Goal: Task Accomplishment & Management: Manage account settings

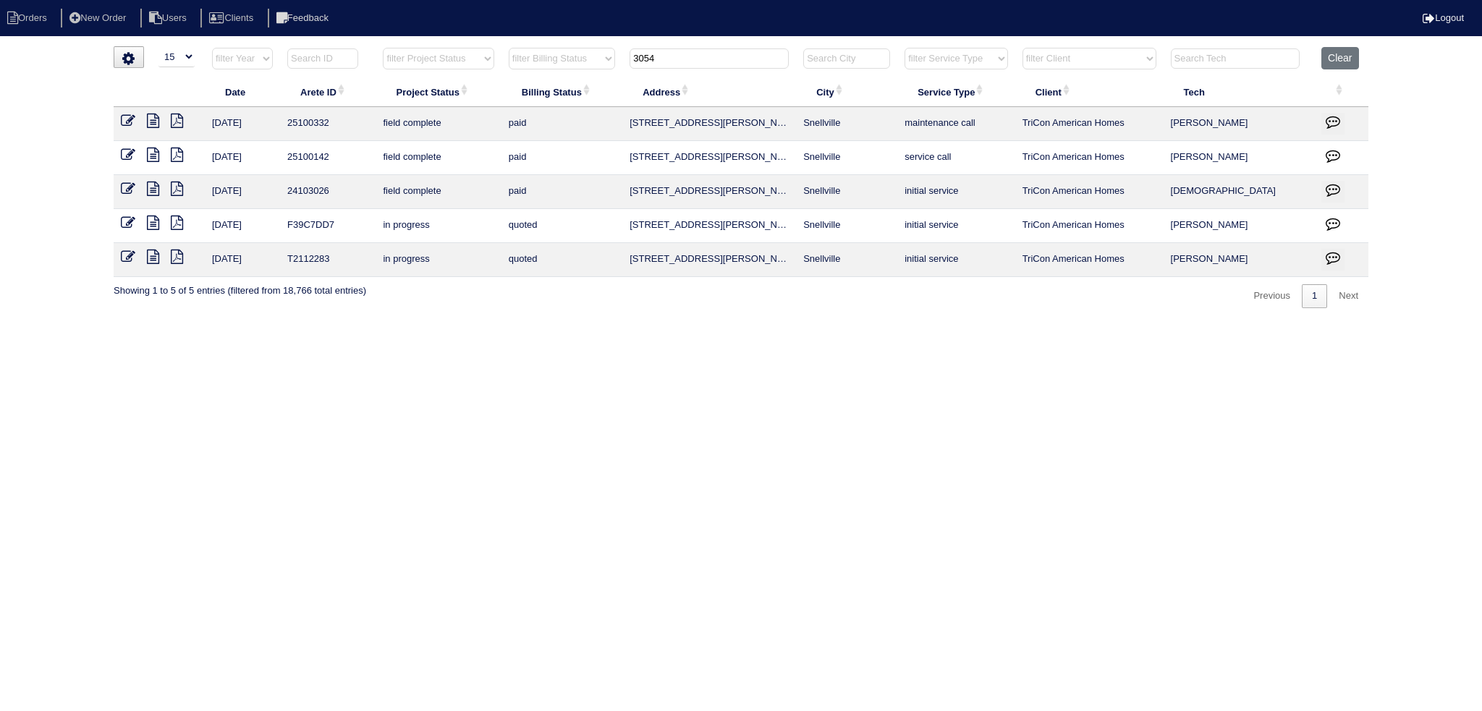
select select "15"
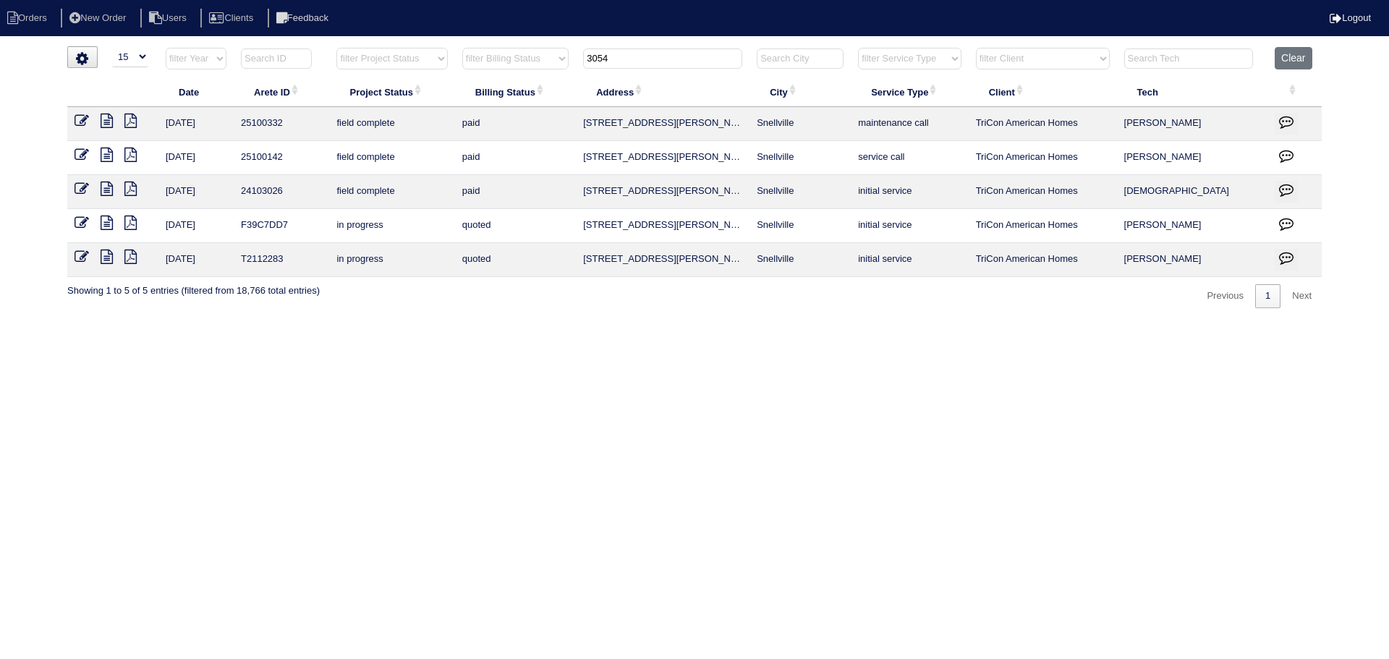
click at [1169, 51] on input "text" at bounding box center [1189, 58] width 129 height 20
drag, startPoint x: 640, startPoint y: 64, endPoint x: 705, endPoint y: 64, distance: 64.4
click at [617, 64] on input "3054" at bounding box center [662, 58] width 159 height 20
click at [1285, 69] on button "Clear" at bounding box center [1293, 58] width 37 height 22
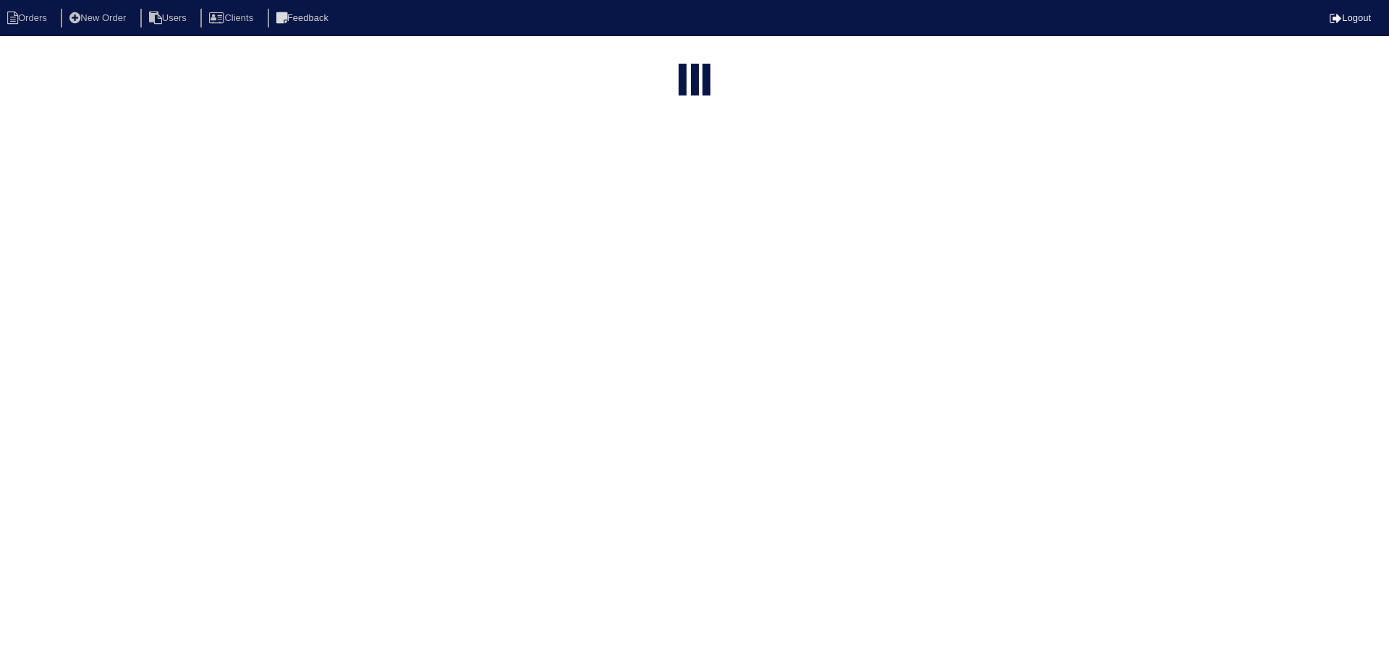
select select "15"
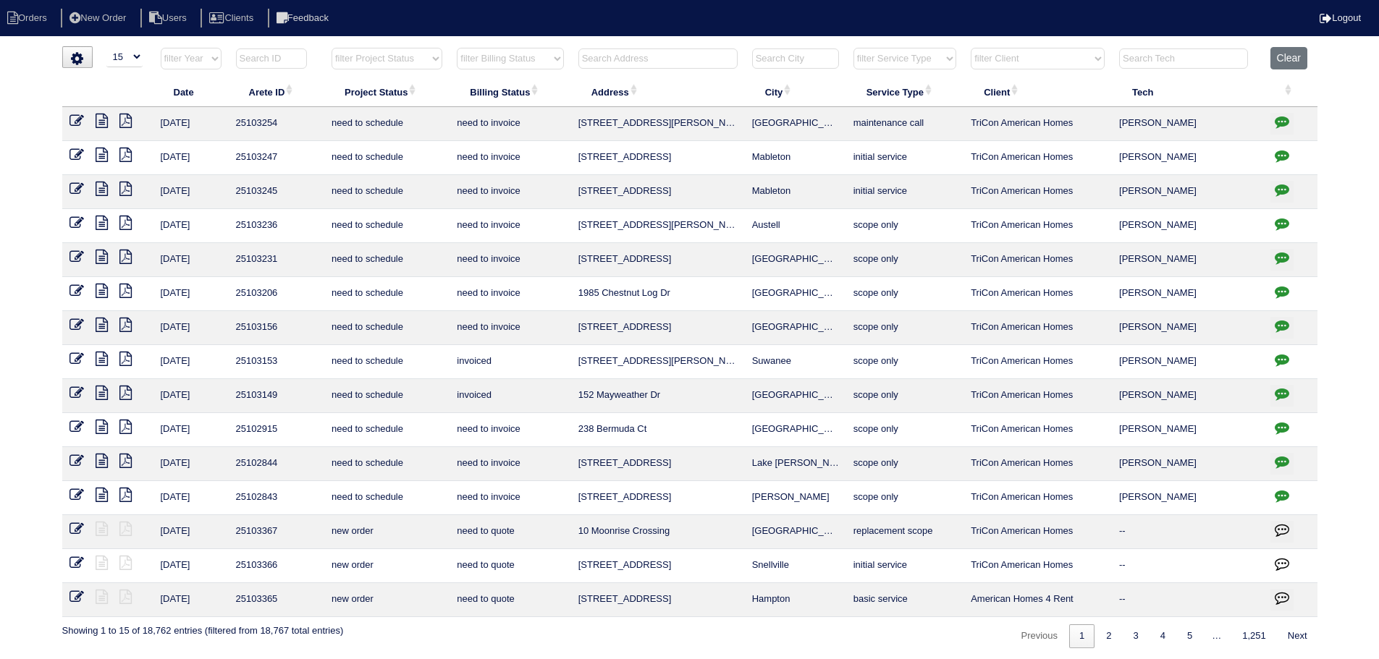
click at [631, 60] on input "text" at bounding box center [657, 58] width 159 height 20
click at [1005, 54] on select "filter Client -- Any Client -- [PERSON_NAME] American Homes 4 Rent Arete Person…" at bounding box center [1037, 59] width 134 height 22
click at [972, 48] on select "filter Client -- Any Client -- [PERSON_NAME] American Homes 4 Rent Arete Person…" at bounding box center [1037, 59] width 134 height 22
select select "[PERSON_NAME] Exposition Group"
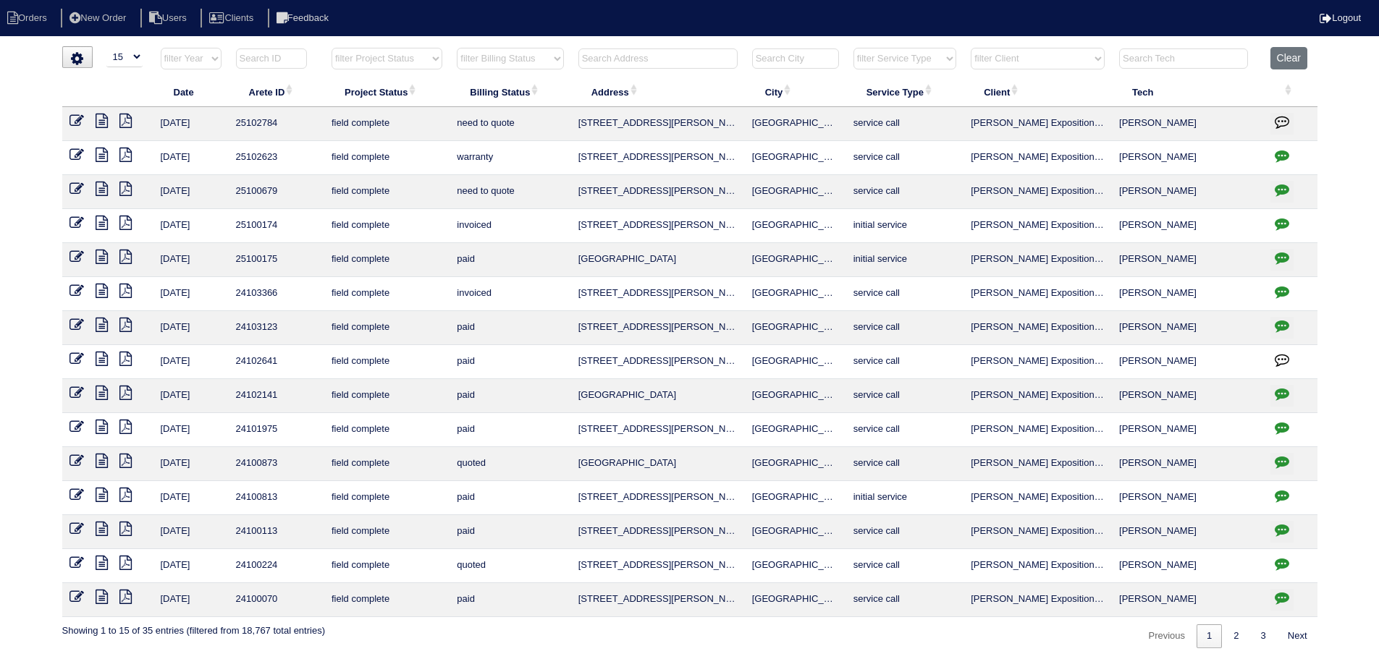
drag, startPoint x: 768, startPoint y: 124, endPoint x: 569, endPoint y: 128, distance: 199.1
click at [557, 128] on tr "[DATE] 25102784 field complete need to quote [STREET_ADDRESS][PERSON_NAME] Atla…" at bounding box center [689, 124] width 1255 height 34
copy tr "[STREET_ADDRESS][PERSON_NAME]"
click at [630, 53] on input "text" at bounding box center [657, 58] width 159 height 20
type input "506"
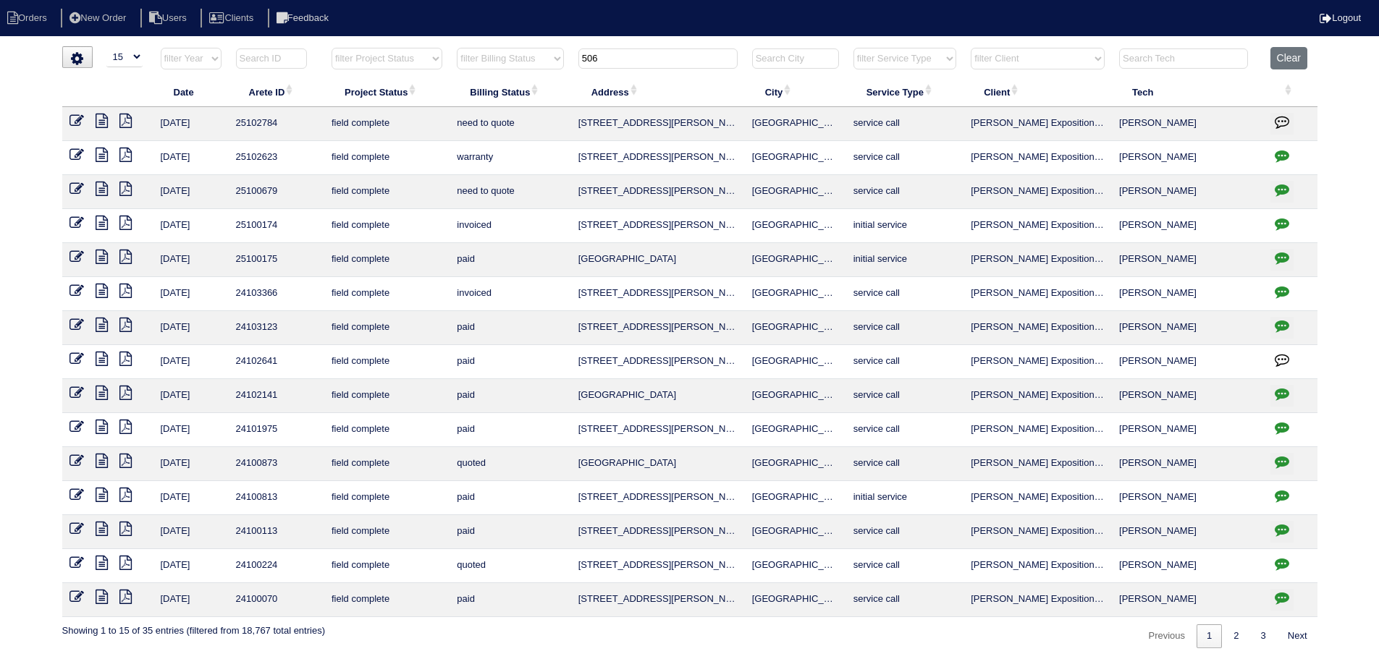
select select "[PERSON_NAME] Exposition Group"
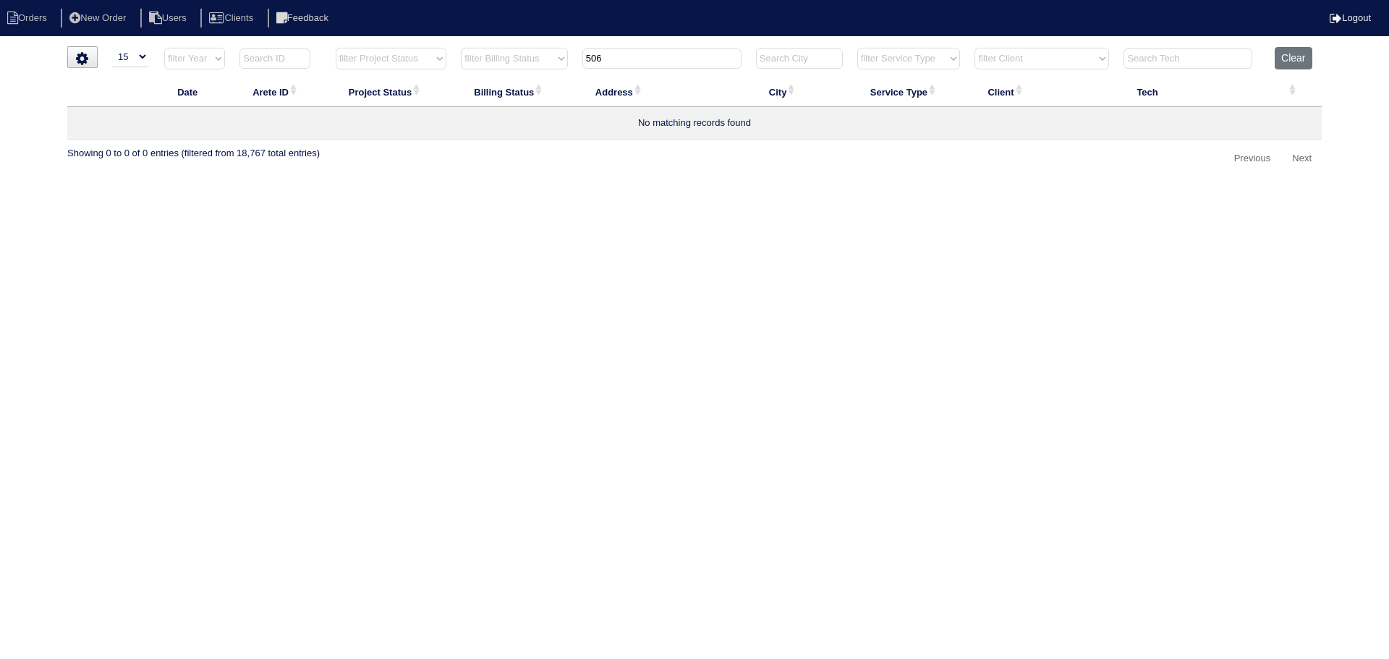
type input "506"
drag, startPoint x: 1022, startPoint y: 52, endPoint x: 1025, endPoint y: 65, distance: 13.3
click at [1022, 52] on select "filter Client -- Any Client -- Alan Luther American Homes 4 Rent Arete Personal…" at bounding box center [1042, 59] width 135 height 22
select select
click at [976, 48] on select "filter Client -- Any Client -- Alan Luther American Homes 4 Rent Arete Personal…" at bounding box center [1042, 59] width 135 height 22
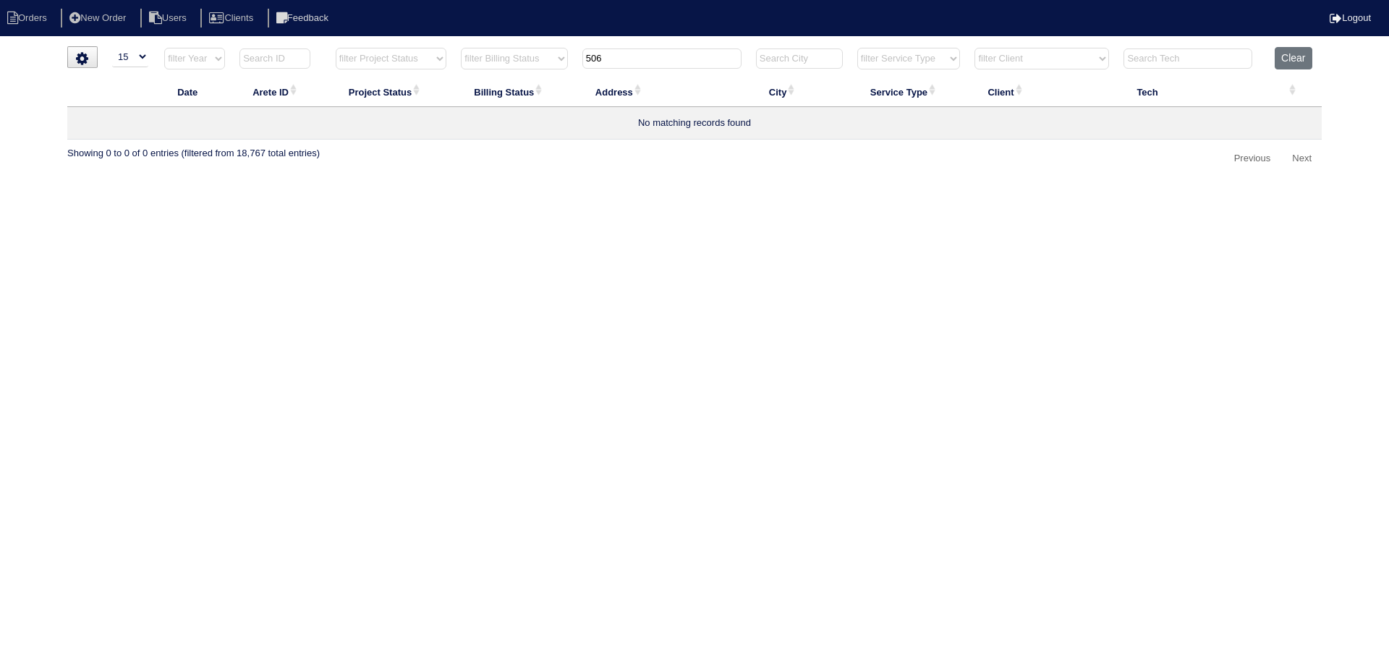
type input "506"
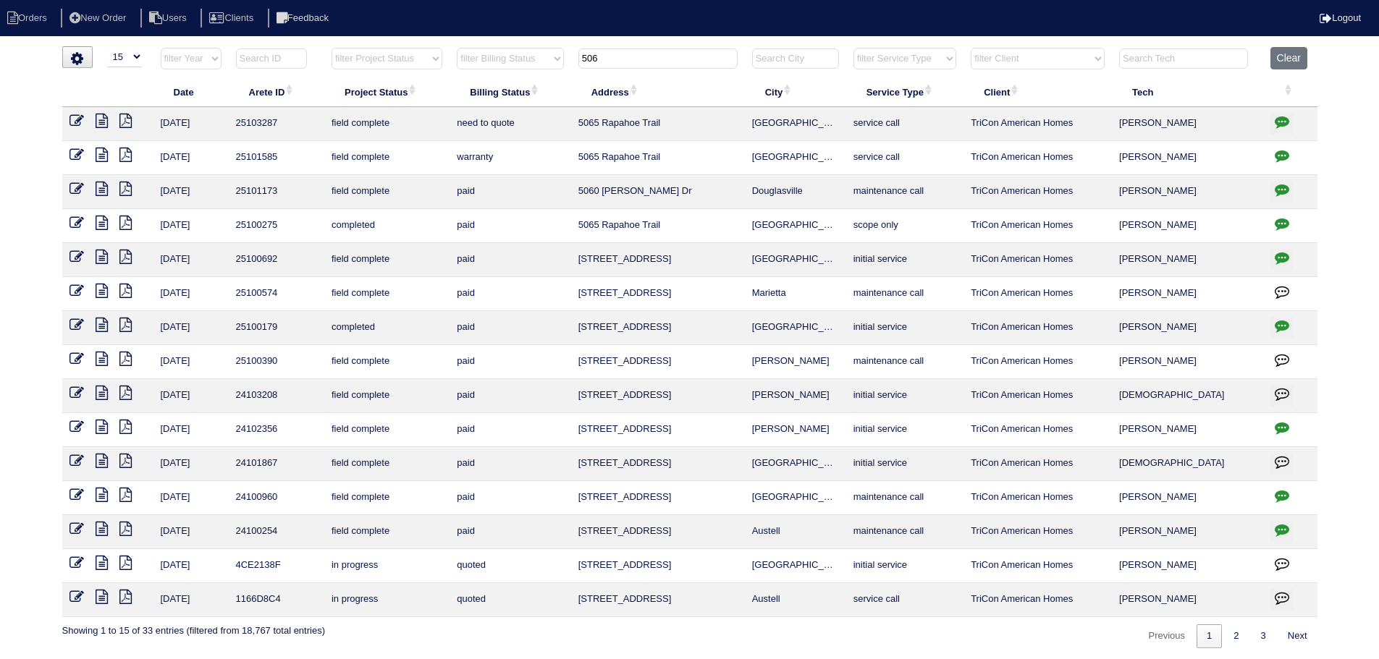
click at [102, 122] on icon at bounding box center [102, 121] width 12 height 14
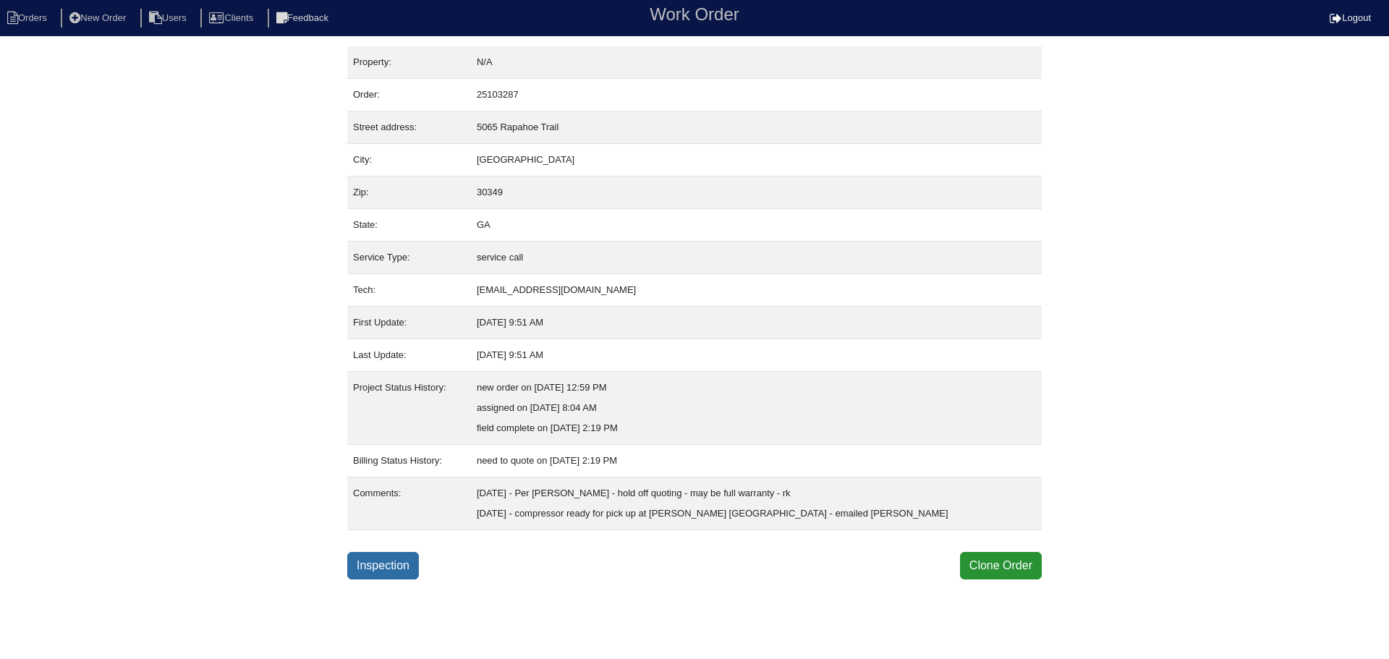
click at [402, 558] on link "Inspection" at bounding box center [383, 565] width 72 height 27
select select "0"
select select "Carrier"
select select "0"
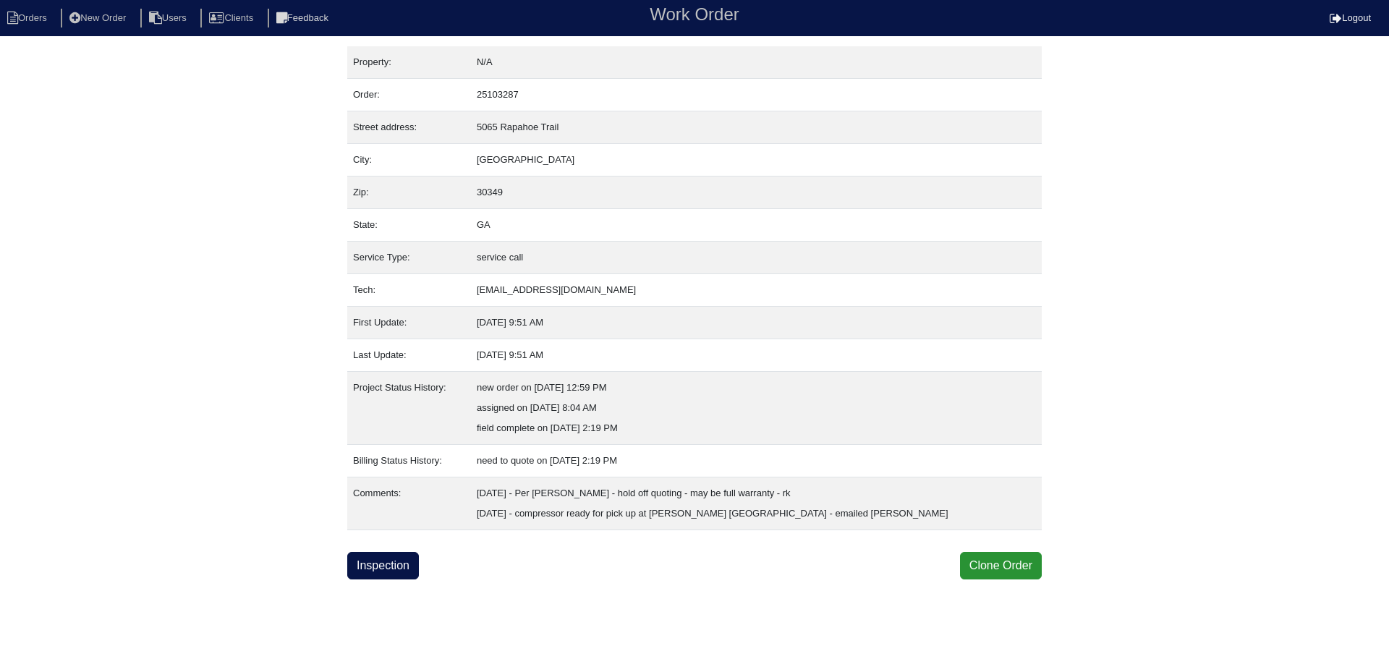
select select "0"
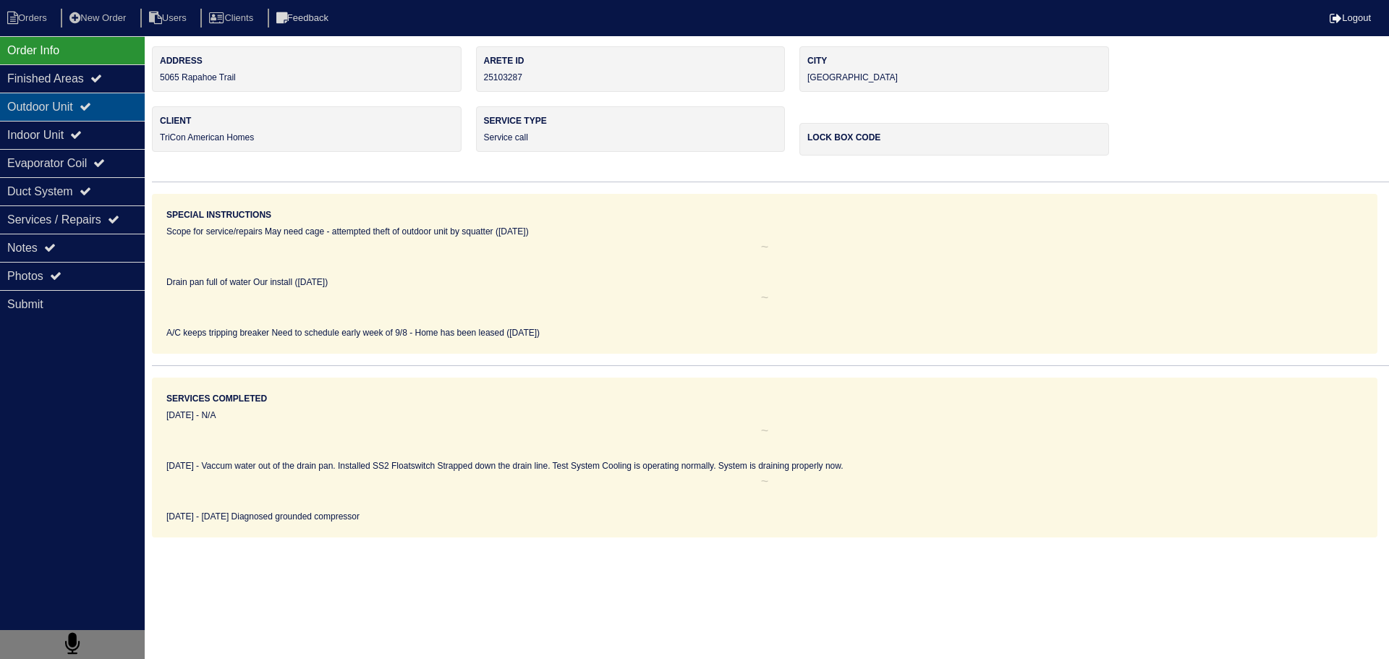
click at [109, 118] on div "Outdoor Unit" at bounding box center [72, 107] width 145 height 28
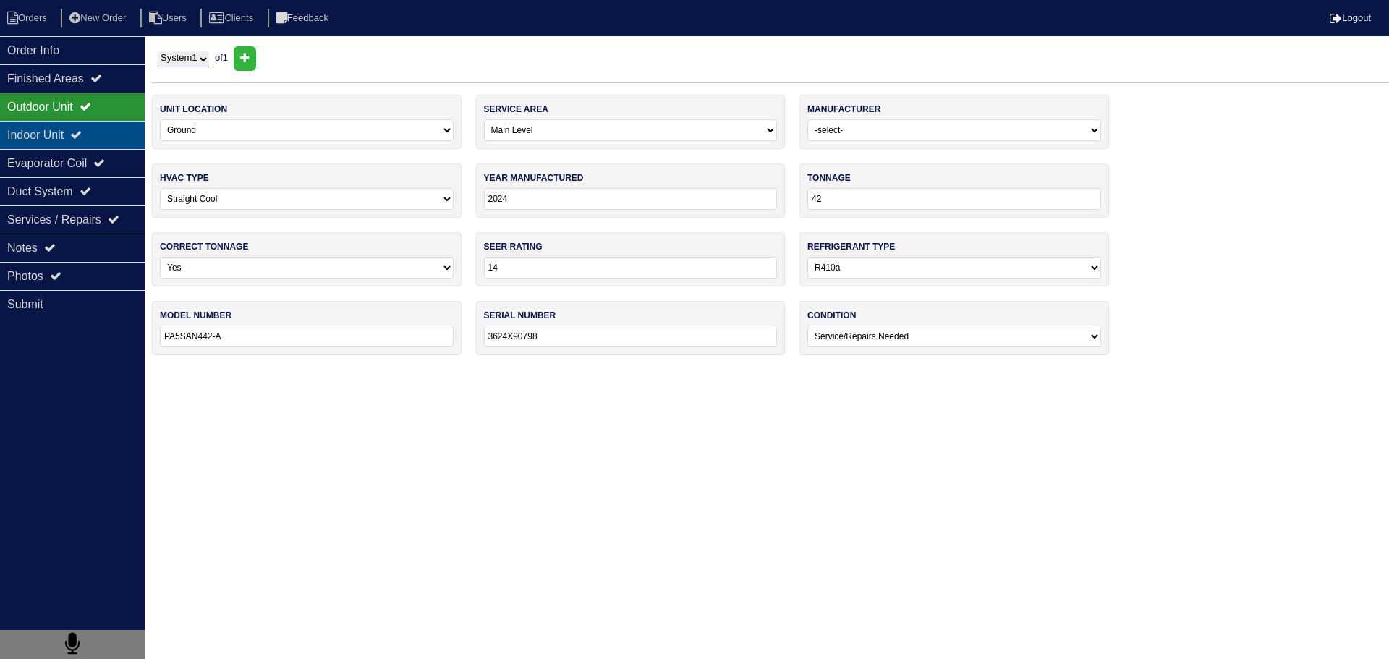
click at [101, 133] on div "Indoor Unit" at bounding box center [72, 135] width 145 height 28
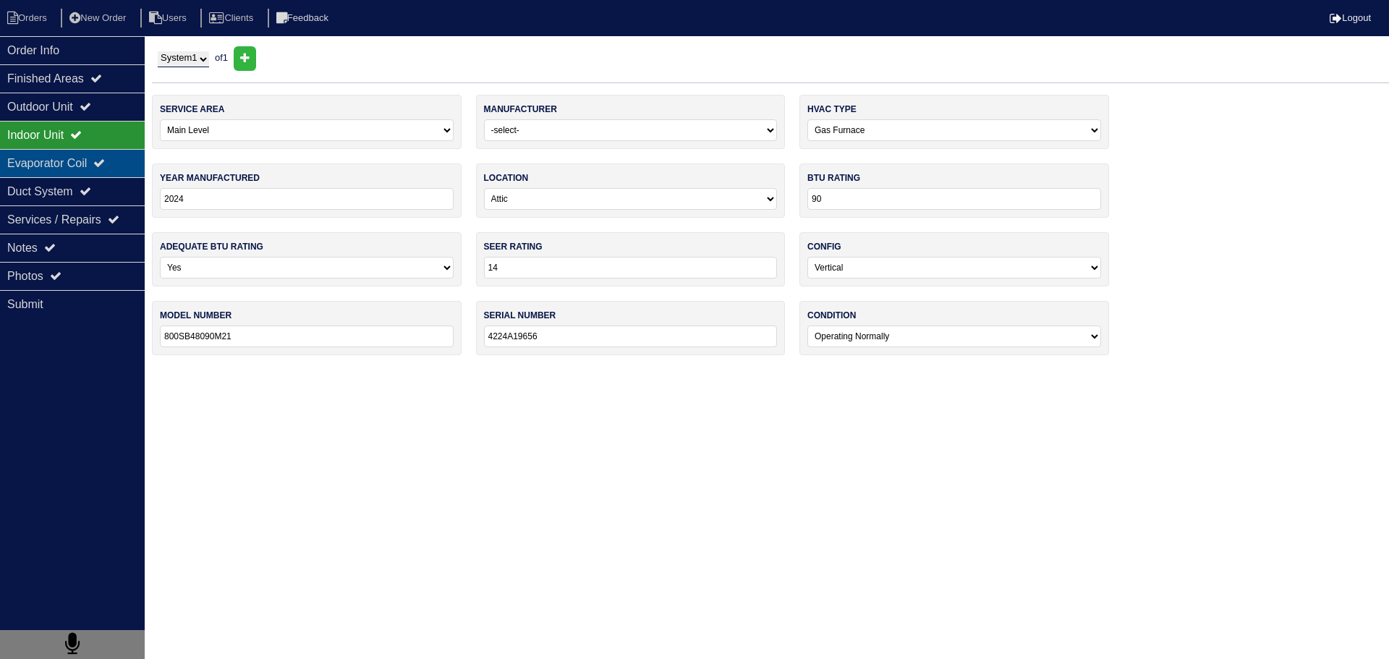
click at [90, 156] on div "Evaporator Coil" at bounding box center [72, 163] width 145 height 28
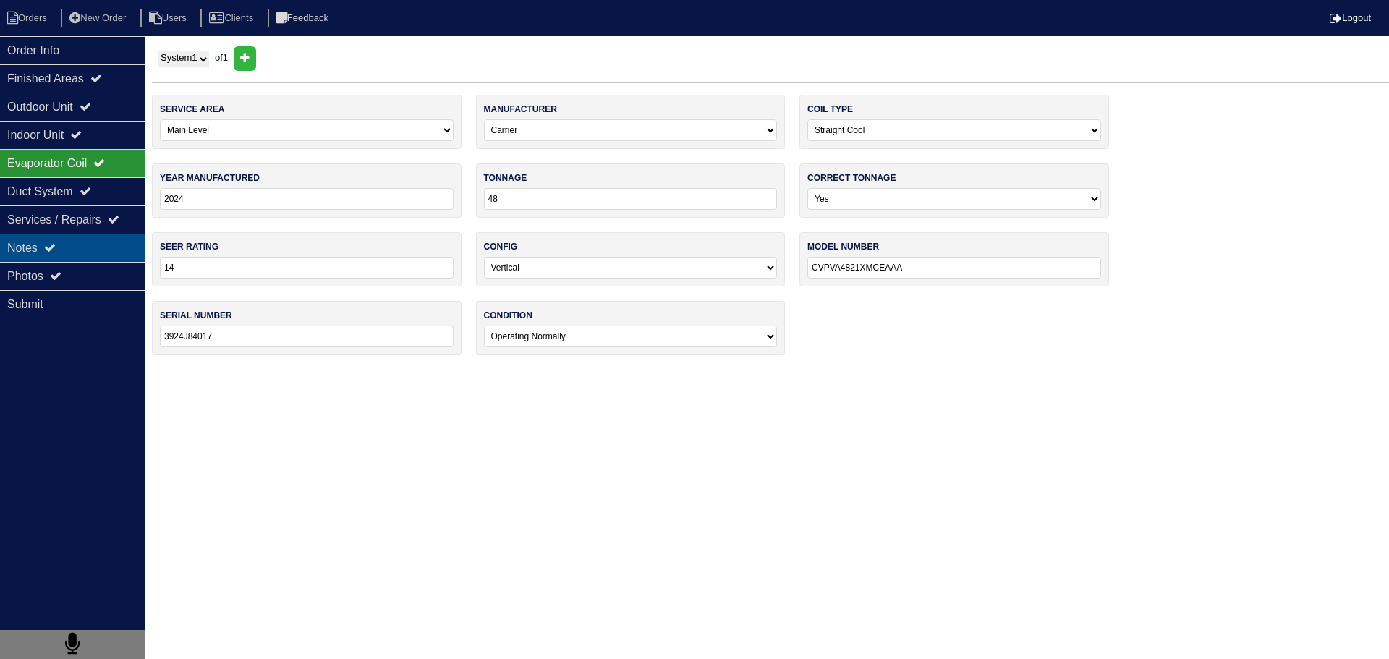
click at [63, 234] on div "Notes" at bounding box center [72, 248] width 145 height 28
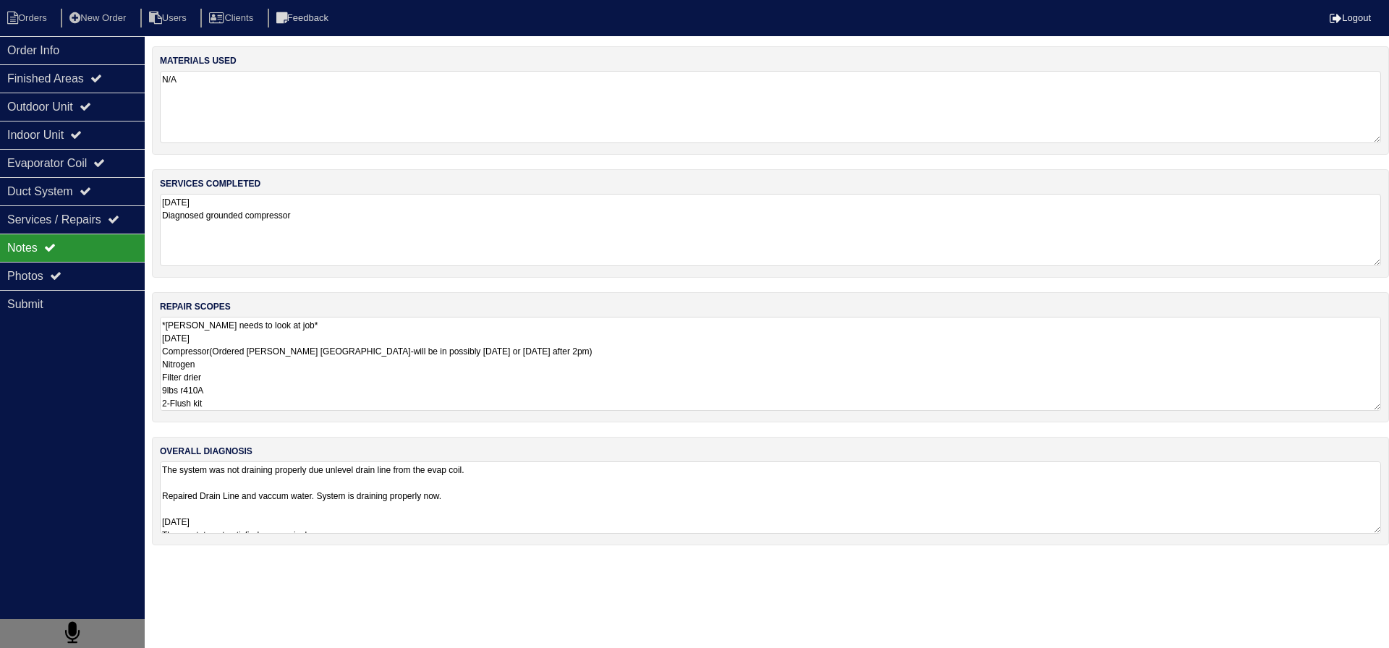
click at [295, 369] on textarea "*Payton needs to look at job* 9/8/25 Compressor(Ordered Mingledorff's lithia sp…" at bounding box center [771, 364] width 1222 height 94
click at [262, 509] on textarea "The system was not draining properly due unlevel drain line from the evap coil.…" at bounding box center [771, 498] width 1222 height 72
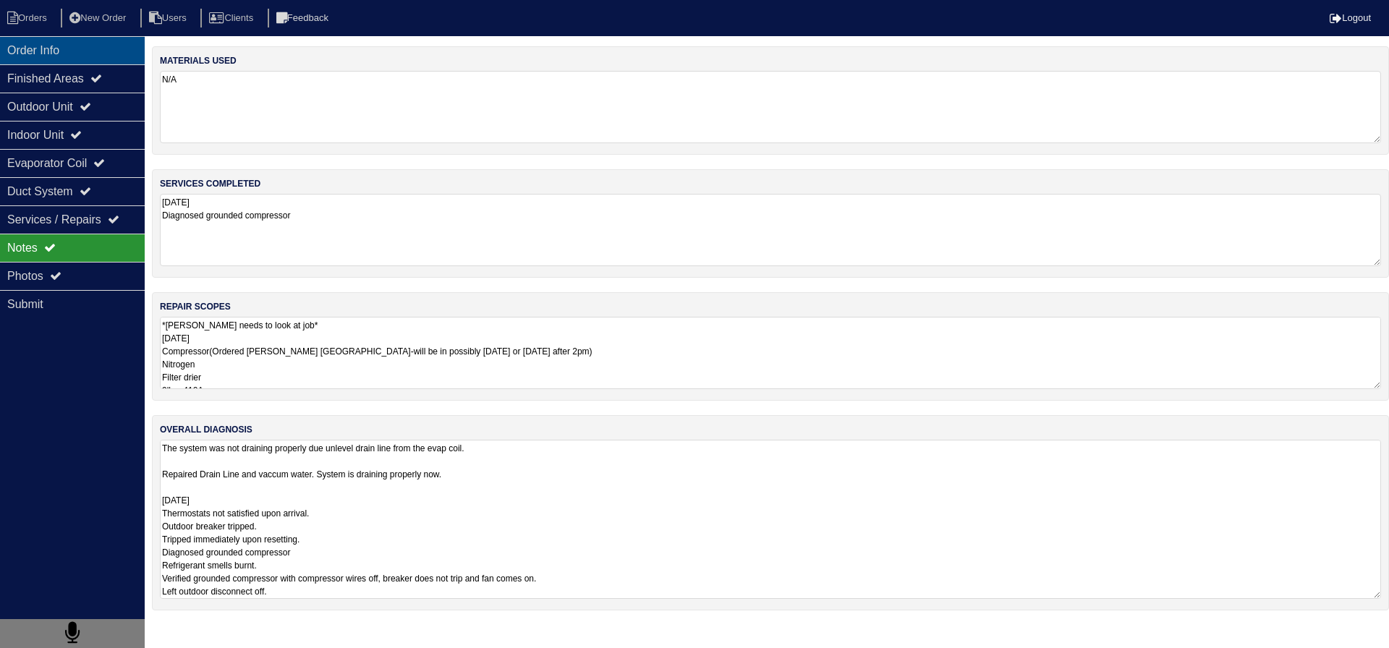
click at [89, 42] on div "Order Info" at bounding box center [72, 50] width 145 height 28
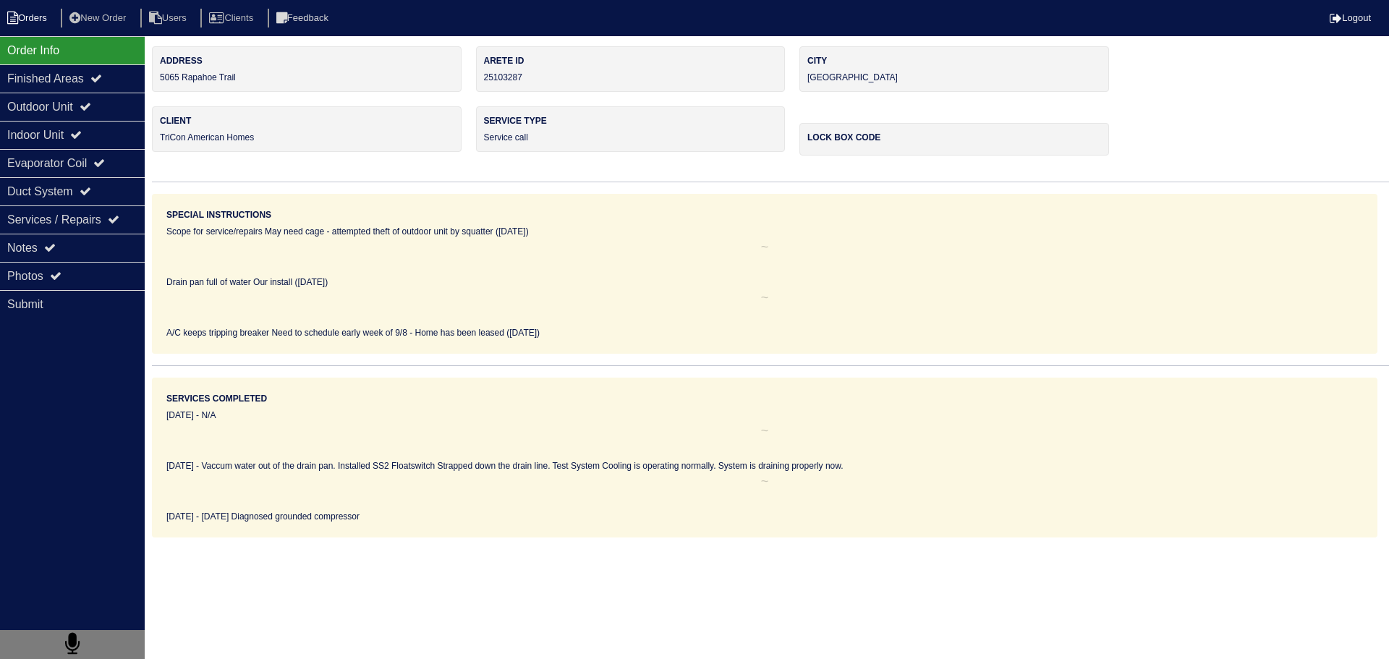
click at [35, 12] on li "Orders" at bounding box center [29, 19] width 59 height 20
select select "15"
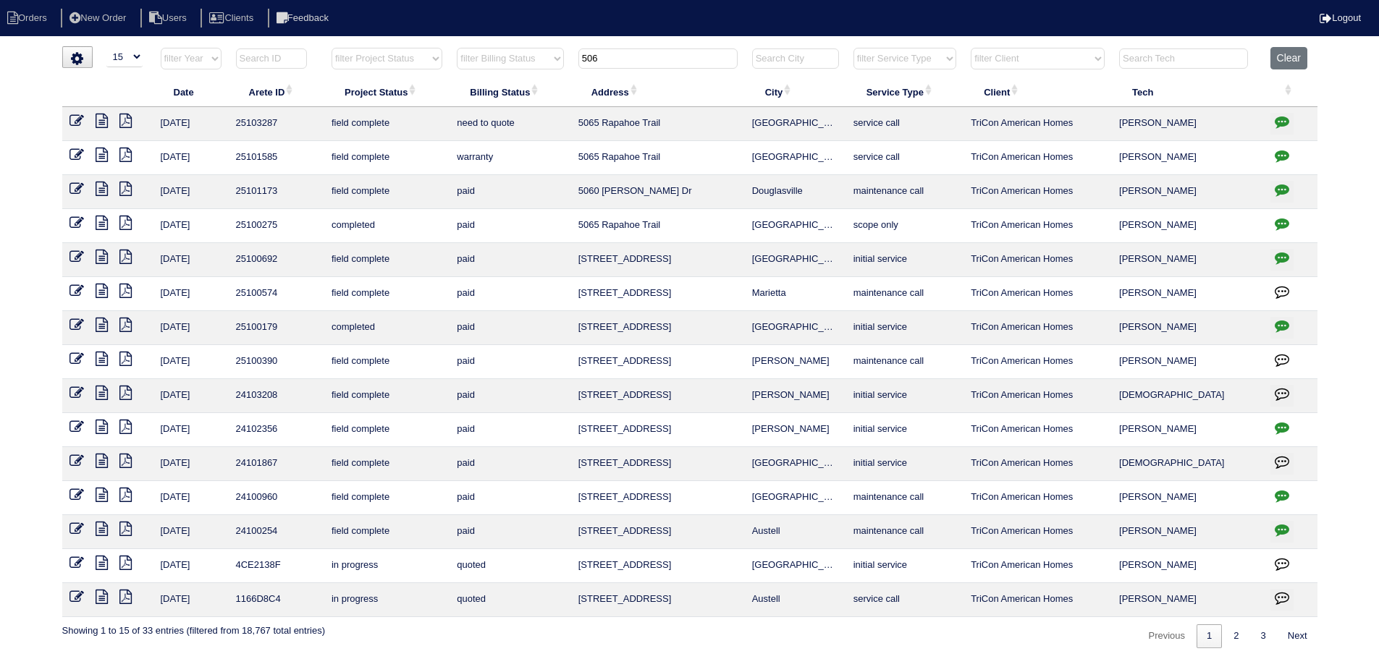
drag, startPoint x: 795, startPoint y: 122, endPoint x: 609, endPoint y: 128, distance: 185.4
click at [565, 127] on tr "9/8/25 25103287 field complete need to quote 5065 Rapahoe Trail Atlanta service…" at bounding box center [689, 124] width 1255 height 34
copy tr "5065 Rapahoe Trail Atlanta"
drag, startPoint x: 622, startPoint y: 56, endPoint x: 579, endPoint y: 59, distance: 42.8
click at [549, 56] on tr "filter Year -- Any Year -- 2025 2024 2023 2022 2021 2020 2019 filter Project St…" at bounding box center [689, 62] width 1255 height 30
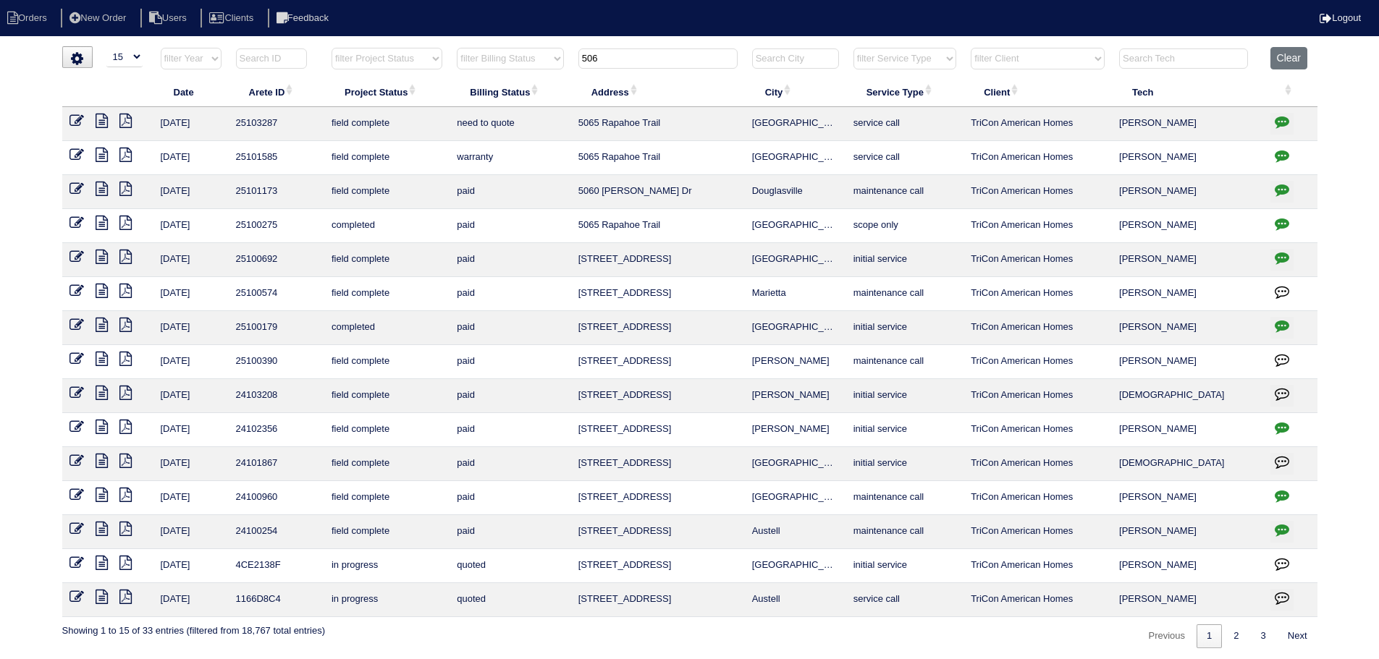
click at [615, 52] on input "506" at bounding box center [657, 58] width 159 height 20
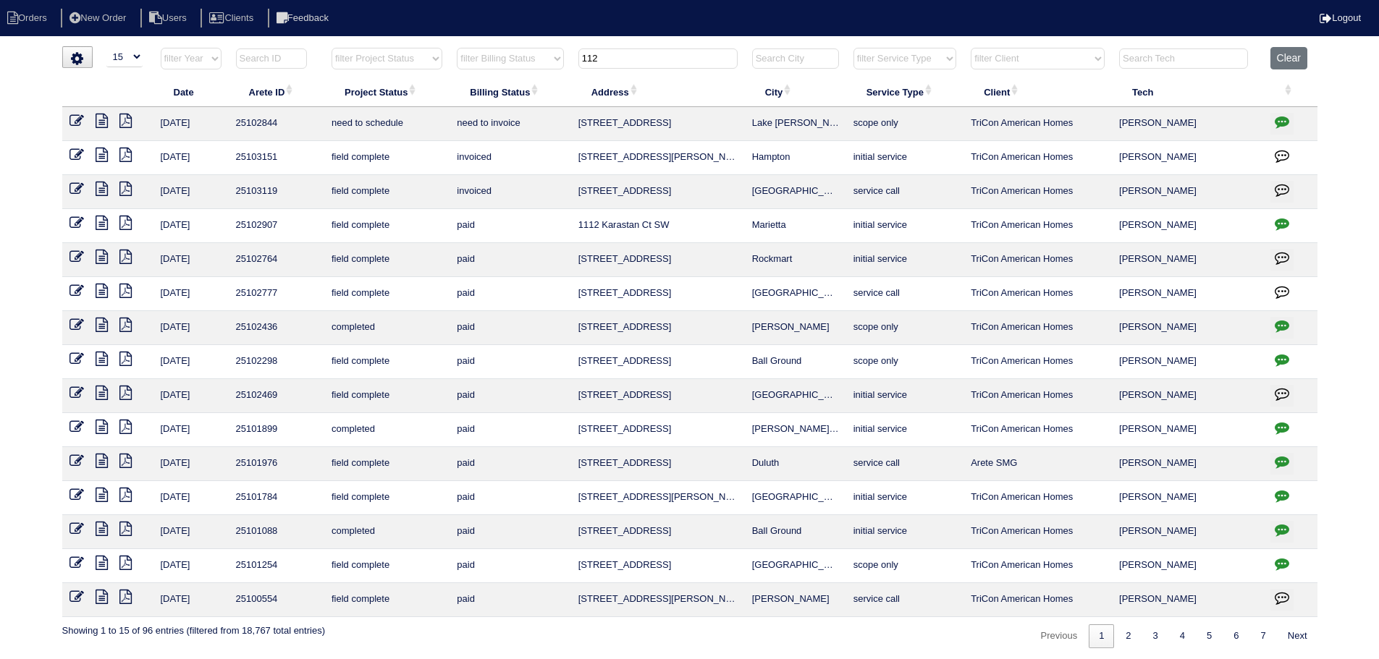
type input "112"
click at [1286, 120] on icon "button" at bounding box center [1281, 121] width 14 height 14
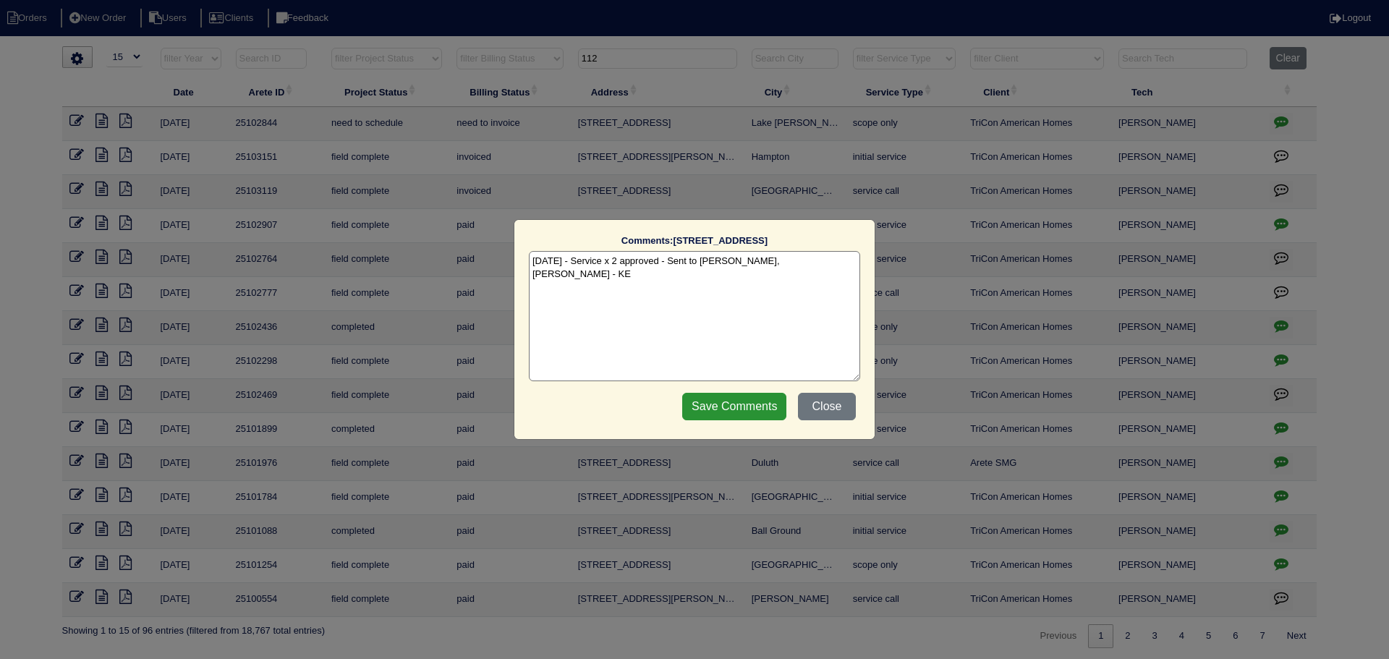
click at [1284, 120] on div "Comments: 112 Falling Waters Dr The comments on file have changed since you sta…" at bounding box center [694, 329] width 1389 height 659
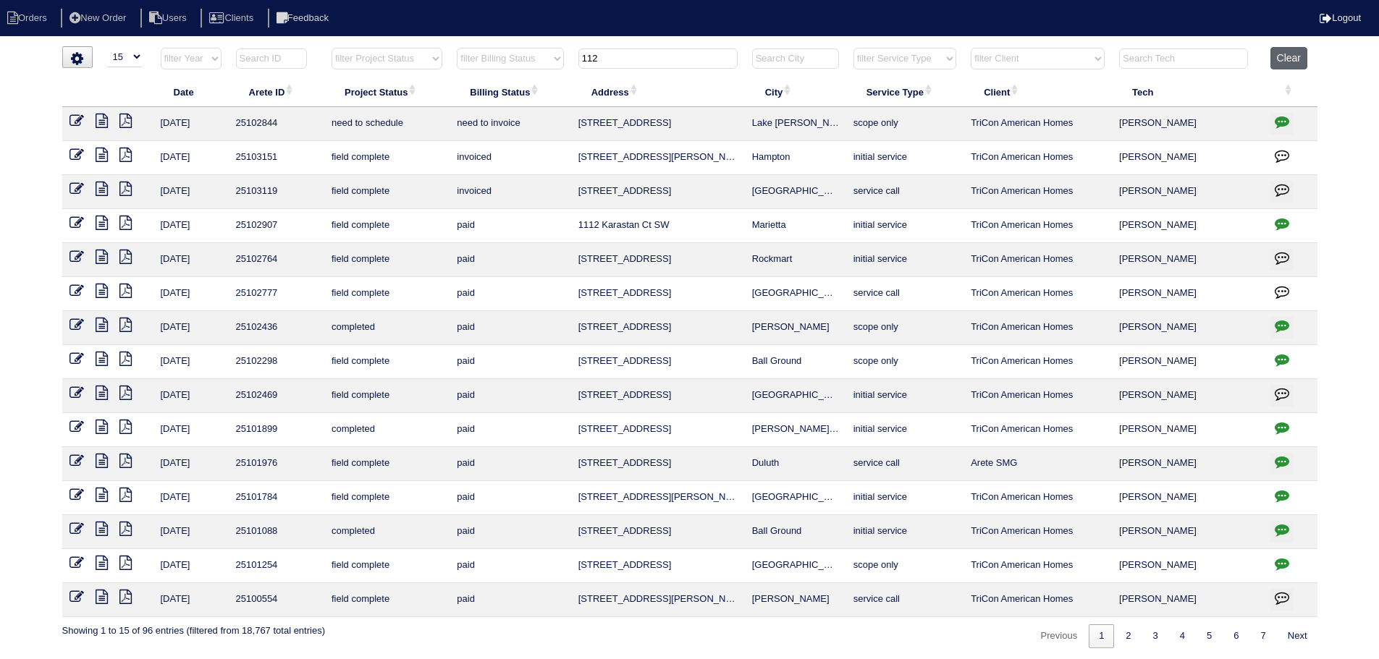
click at [1302, 51] on button "Clear" at bounding box center [1288, 58] width 37 height 22
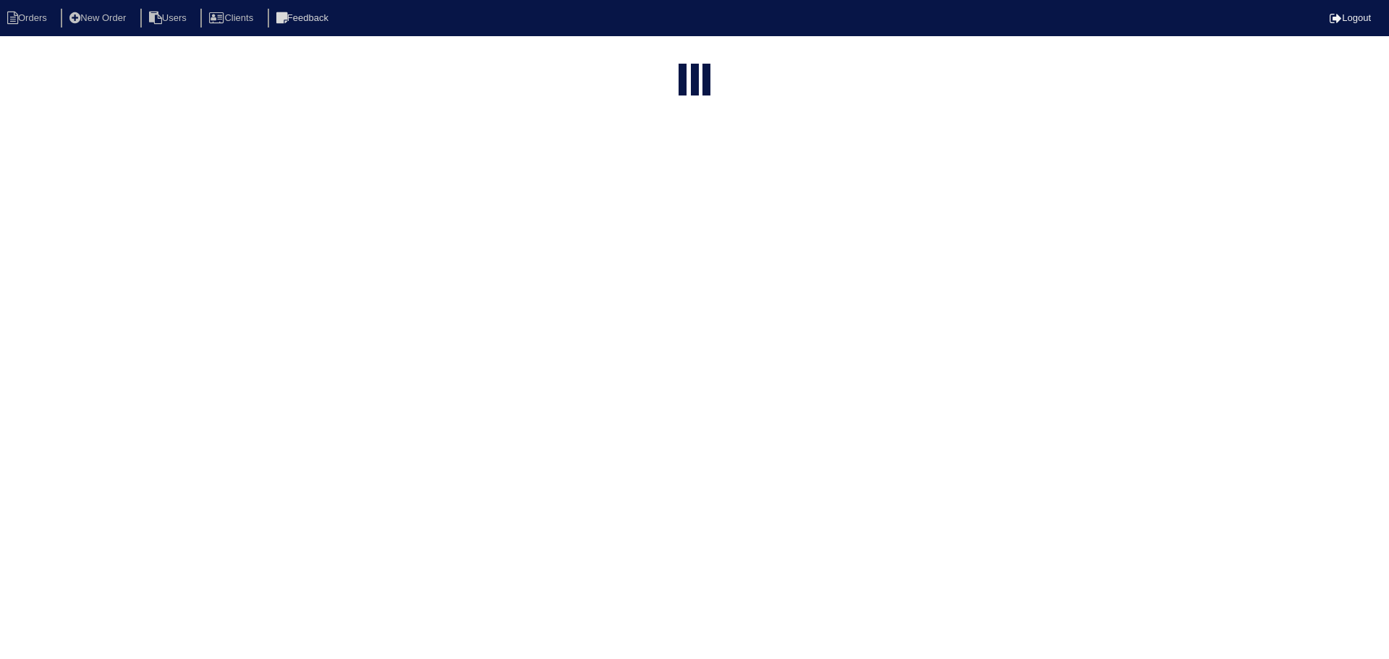
select select "15"
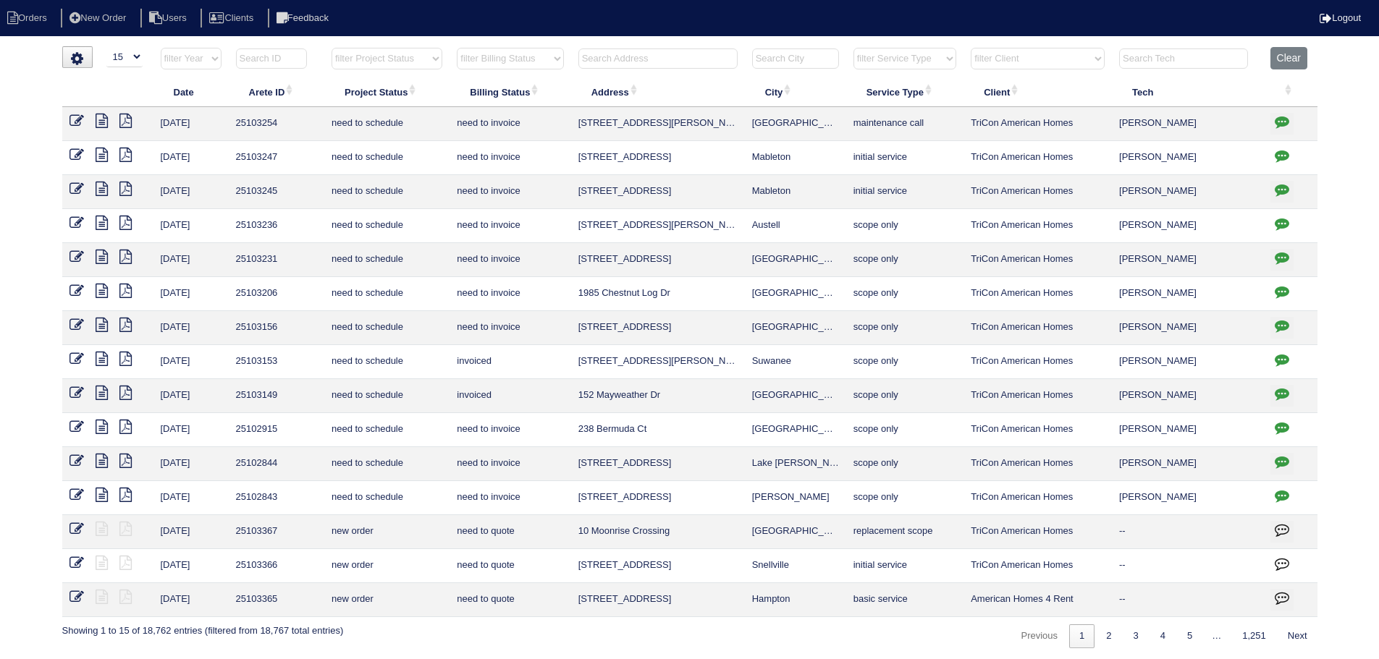
click at [365, 66] on select "filter Project Status -- Any Project Status -- new order assigned in progress f…" at bounding box center [386, 59] width 111 height 22
click at [331, 48] on select "filter Project Status -- Any Project Status -- new order assigned in progress f…" at bounding box center [386, 59] width 111 height 22
select select "assigned"
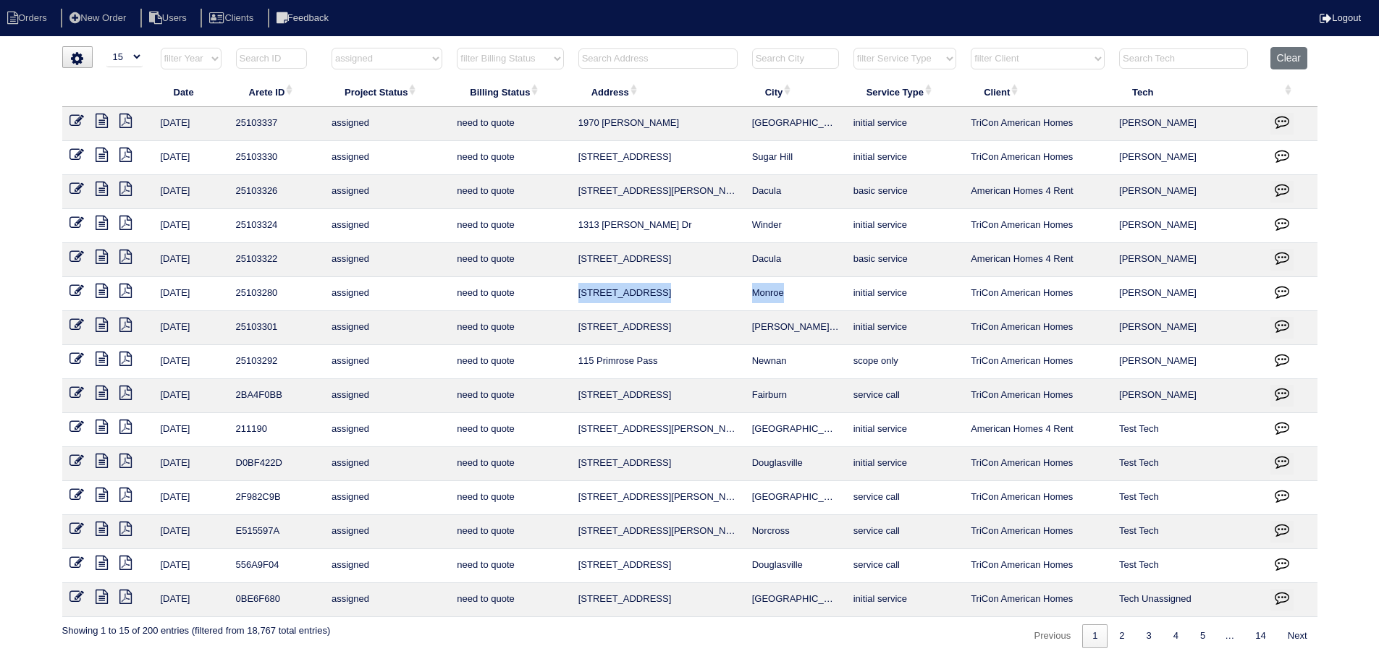
drag, startPoint x: 813, startPoint y: 292, endPoint x: 577, endPoint y: 300, distance: 236.1
click at [577, 300] on tr "9/10/25 25103280 assigned need to quote 703 Morgans Ridge Dr Monroe initial ser…" at bounding box center [689, 294] width 1255 height 34
copy tr "703 Morgans Ridge Dr Monroe"
click at [98, 321] on icon at bounding box center [102, 325] width 12 height 14
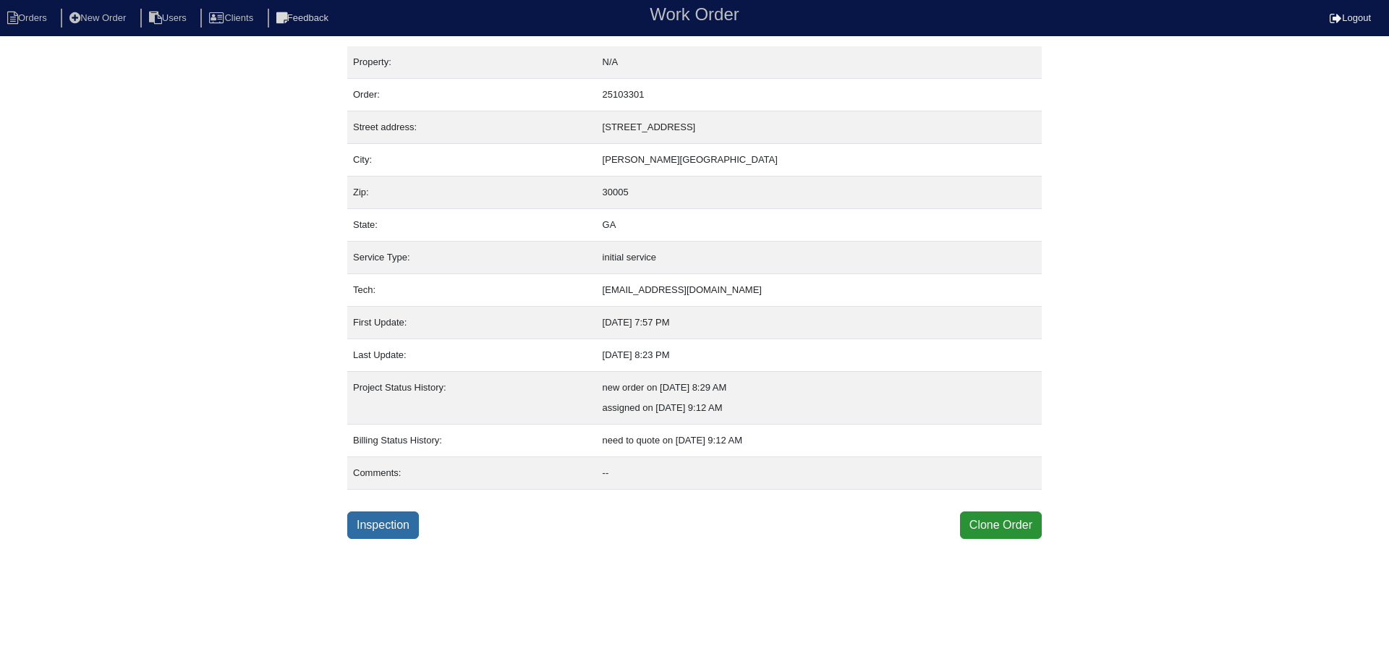
click at [390, 537] on link "Inspection" at bounding box center [383, 525] width 72 height 27
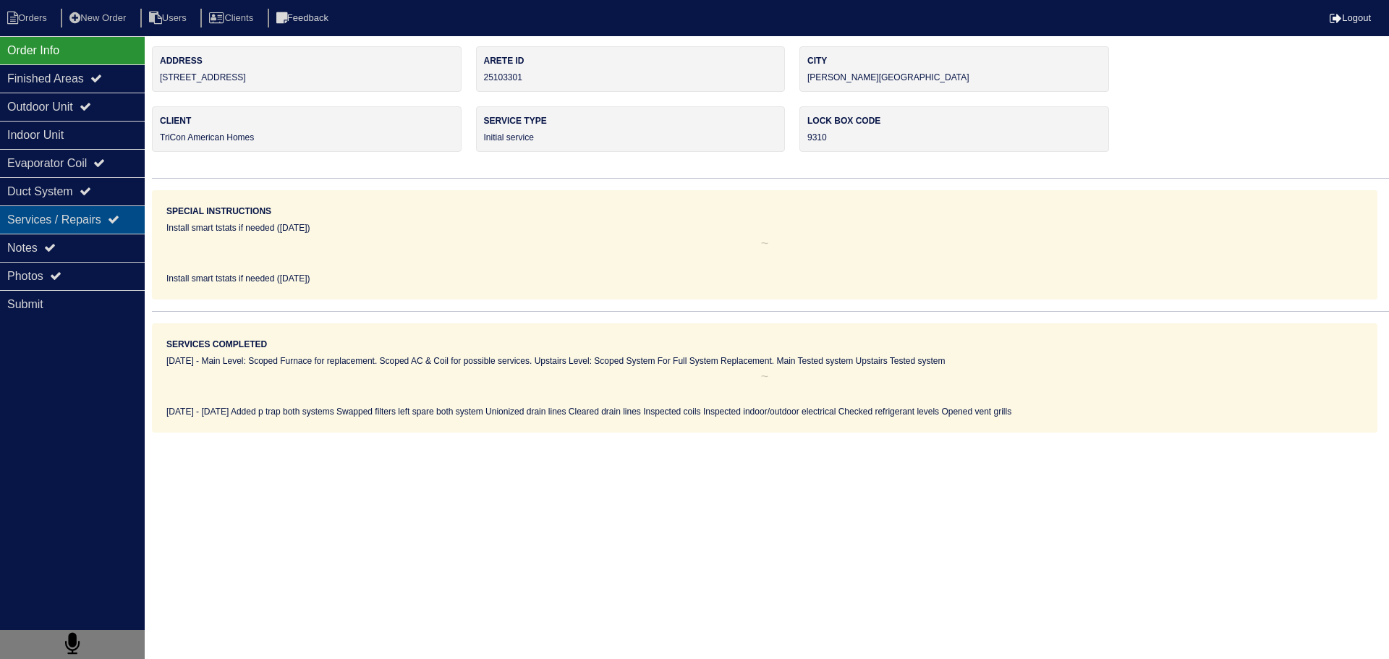
click at [94, 211] on div "Services / Repairs" at bounding box center [72, 220] width 145 height 28
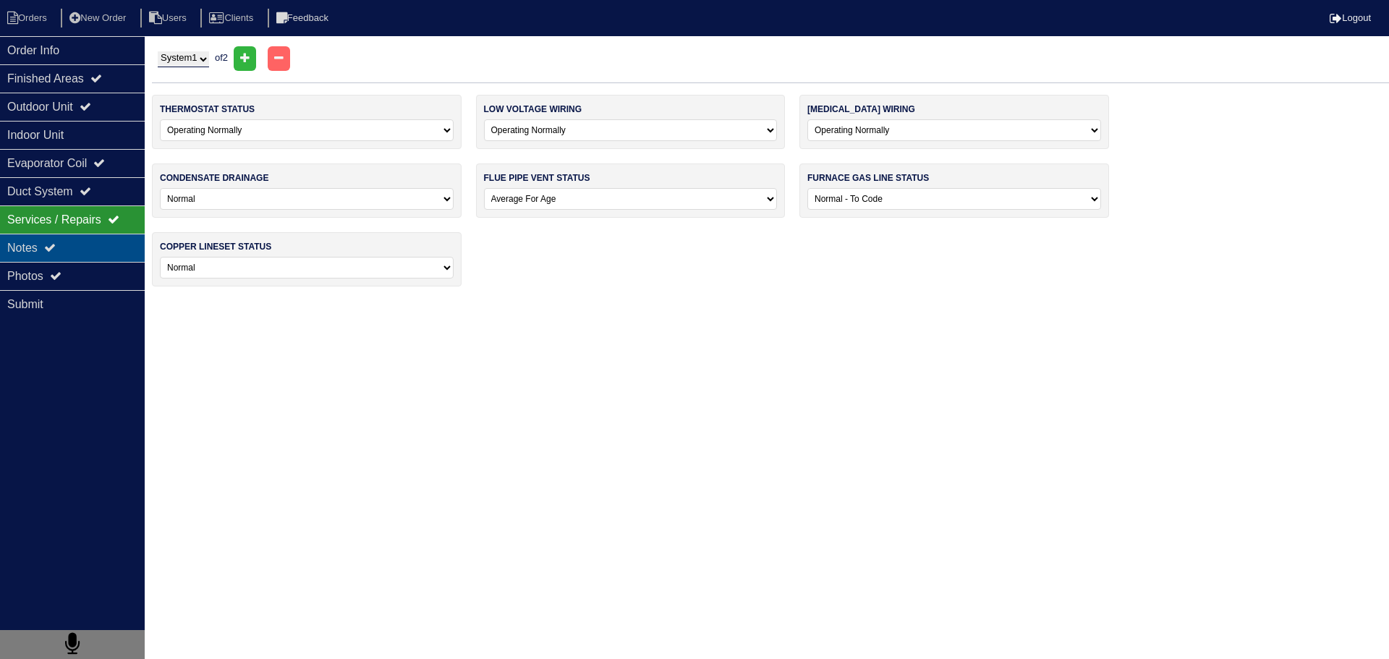
click at [95, 245] on div "Notes" at bounding box center [72, 248] width 145 height 28
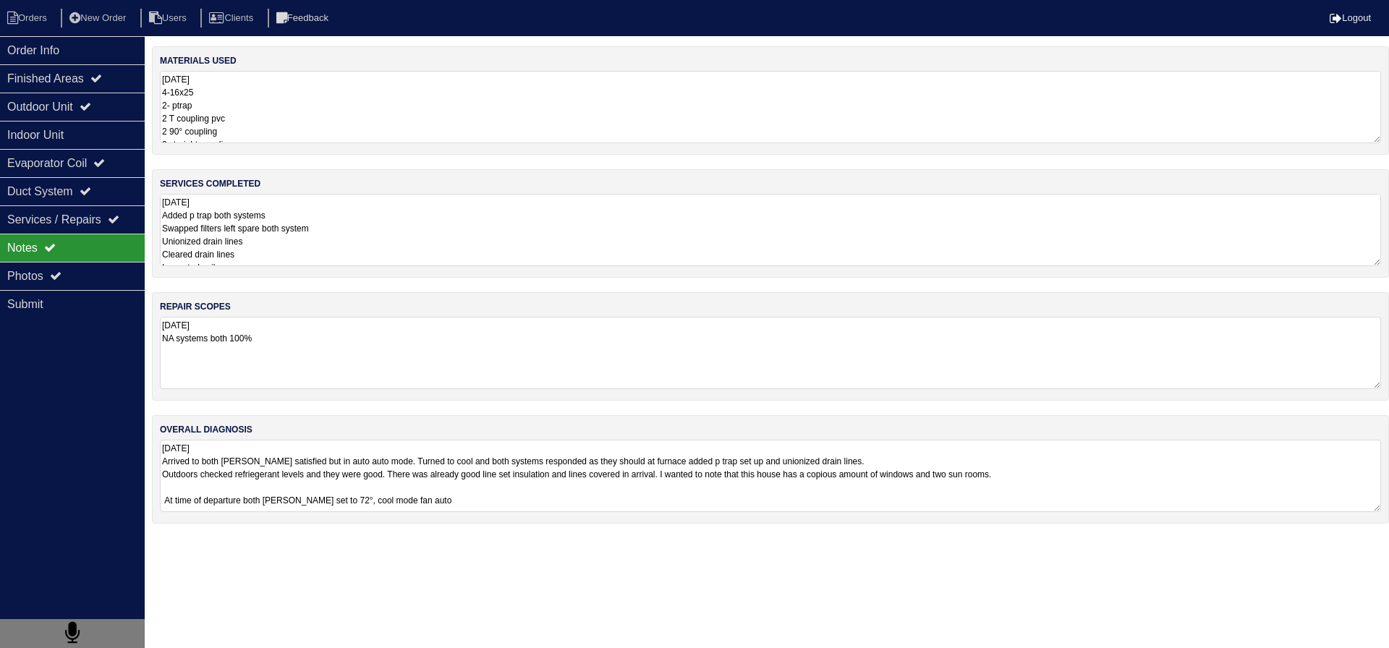
click at [255, 245] on textarea "[DATE] Added p trap both systems Swapped filters left spare both system Unioniz…" at bounding box center [771, 230] width 1222 height 72
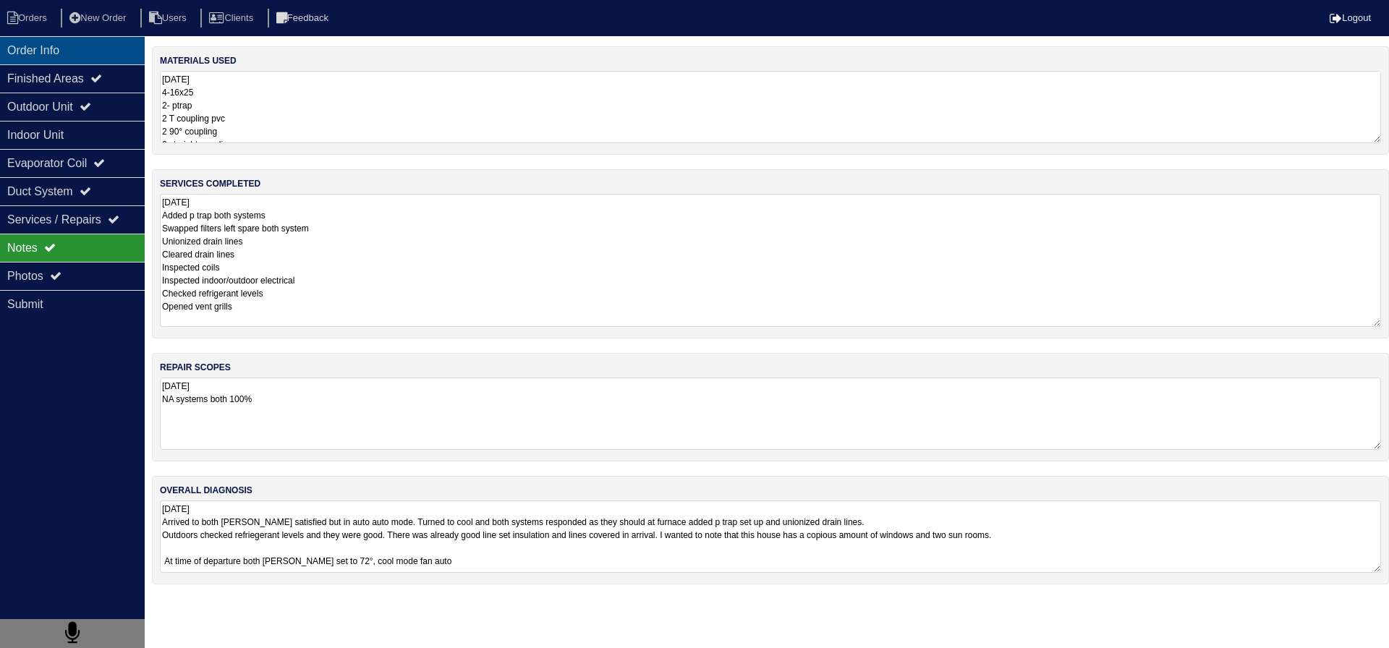
click at [85, 49] on div "Order Info" at bounding box center [72, 50] width 145 height 28
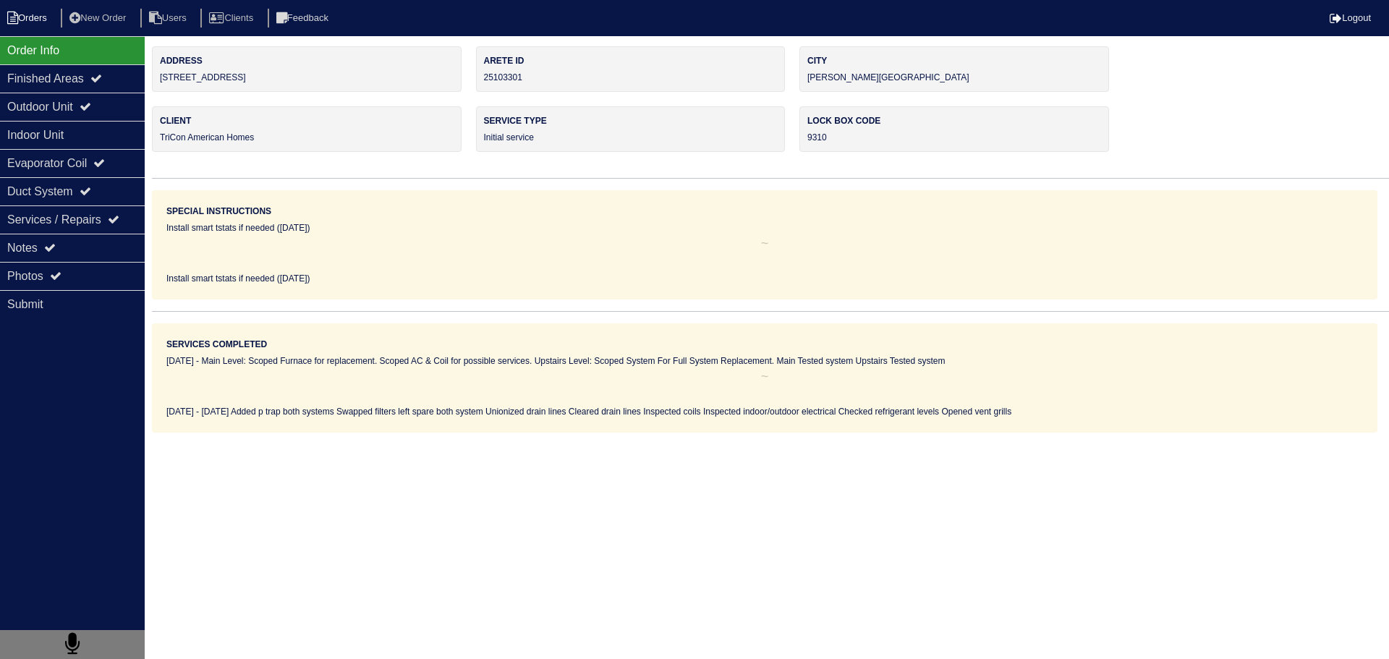
click at [42, 12] on li "Orders" at bounding box center [29, 19] width 59 height 20
select select "15"
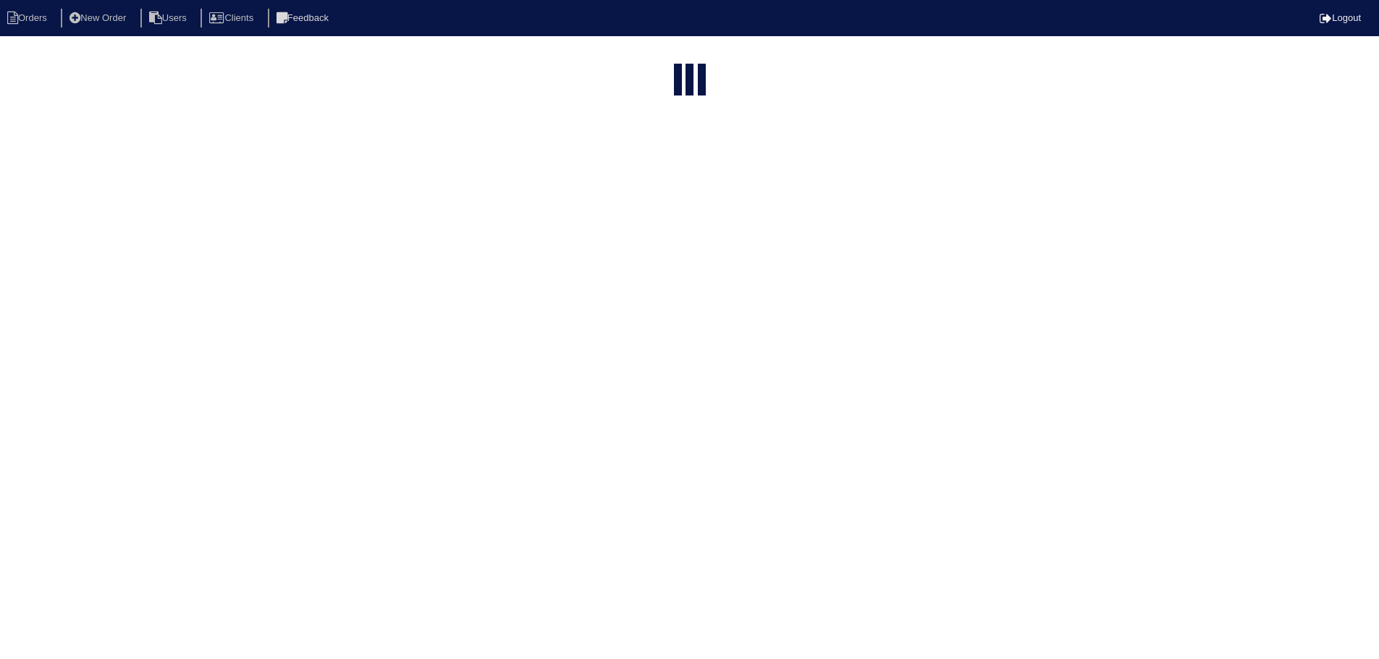
select select "assigned"
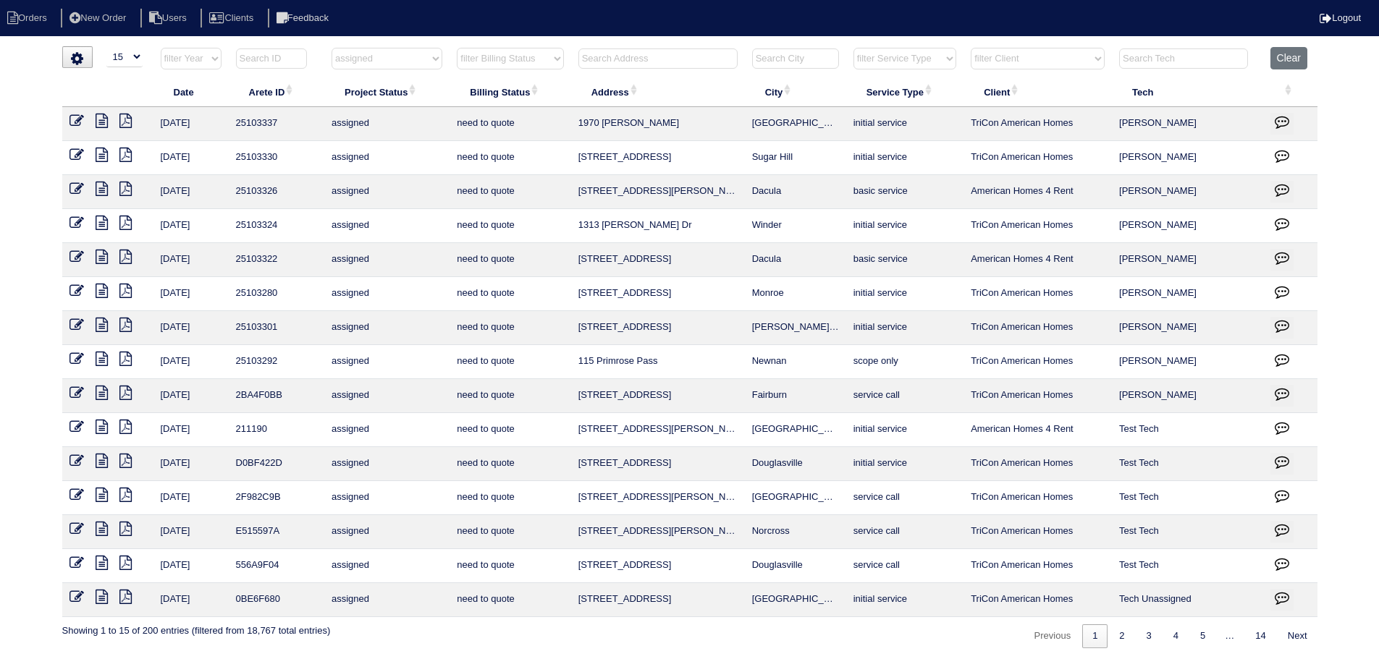
click at [101, 357] on icon at bounding box center [102, 359] width 12 height 14
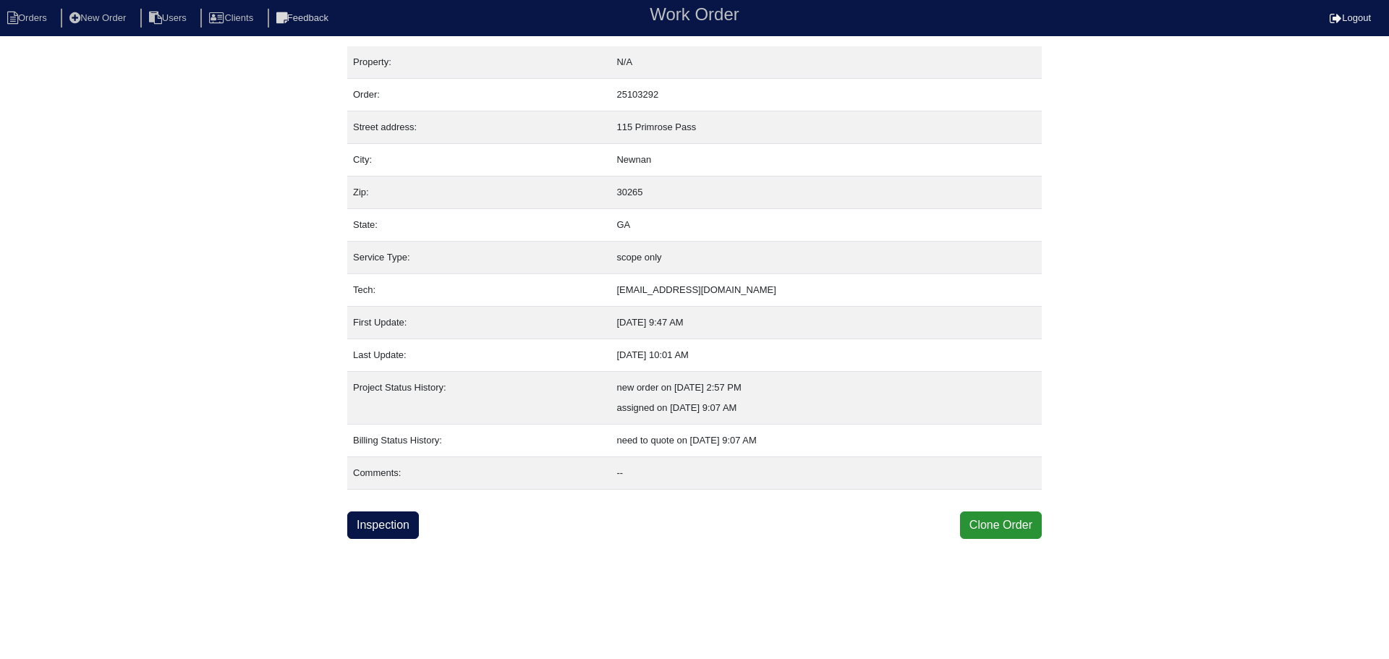
click at [356, 510] on div "Property: N/A Order: 25103292 Street address: [STREET_ADDRESS] City: [GEOGRAPHI…" at bounding box center [694, 292] width 695 height 493
click at [365, 523] on link "Inspection" at bounding box center [383, 525] width 72 height 27
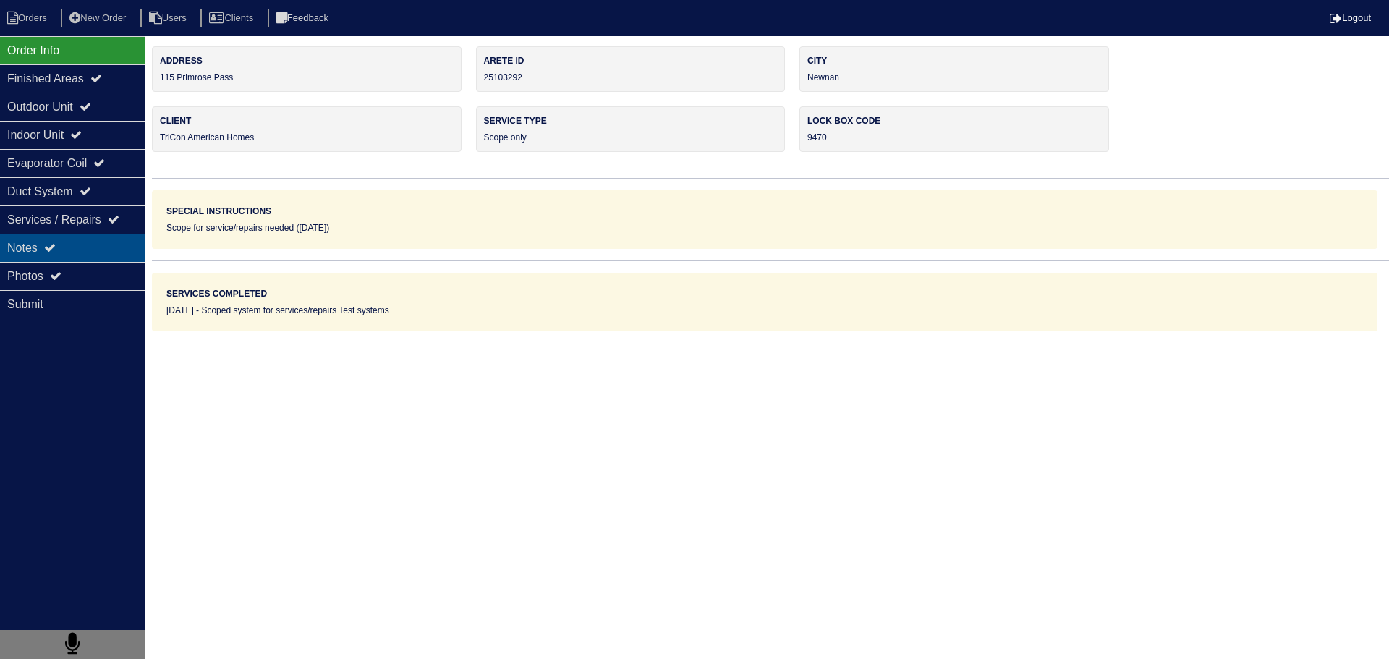
click at [106, 237] on div "Notes" at bounding box center [72, 248] width 145 height 28
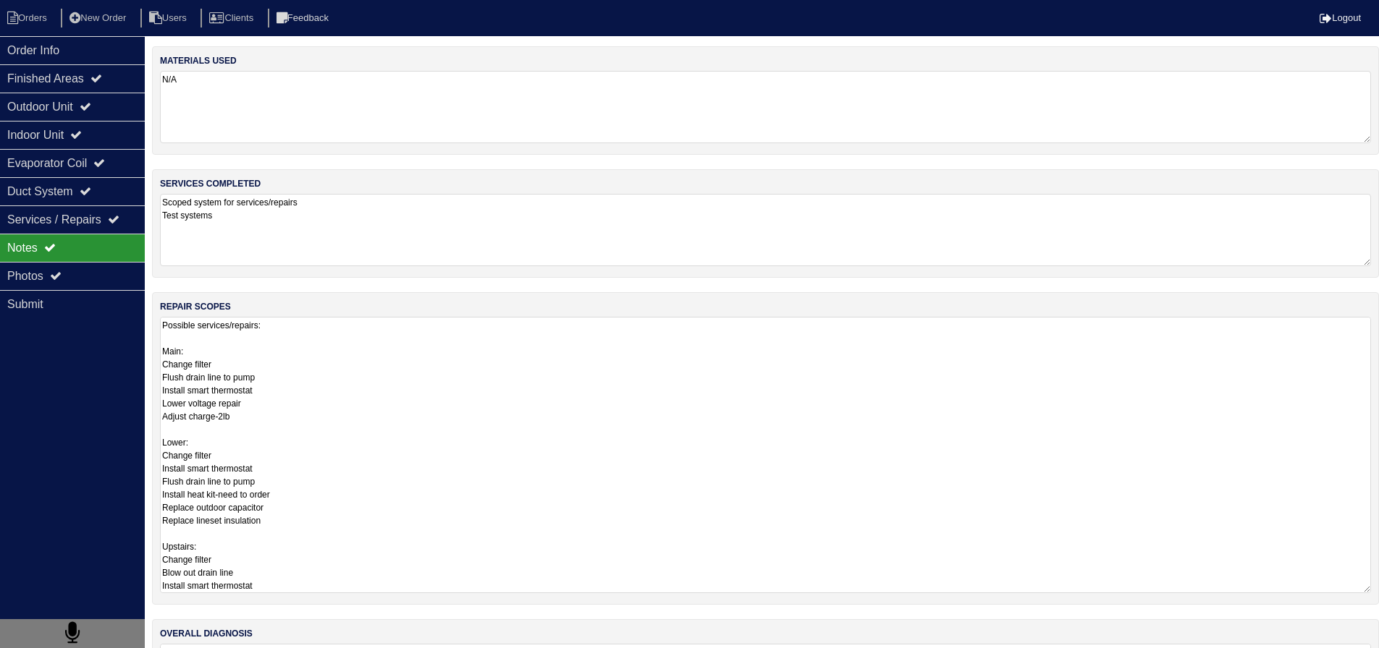
click at [303, 371] on textarea "Possible services/repairs: Main: Change filter Flush drain line to pump Install…" at bounding box center [765, 455] width 1211 height 276
click at [279, 227] on textarea "Scoped system for services/repairs Test systems" at bounding box center [771, 230] width 1222 height 72
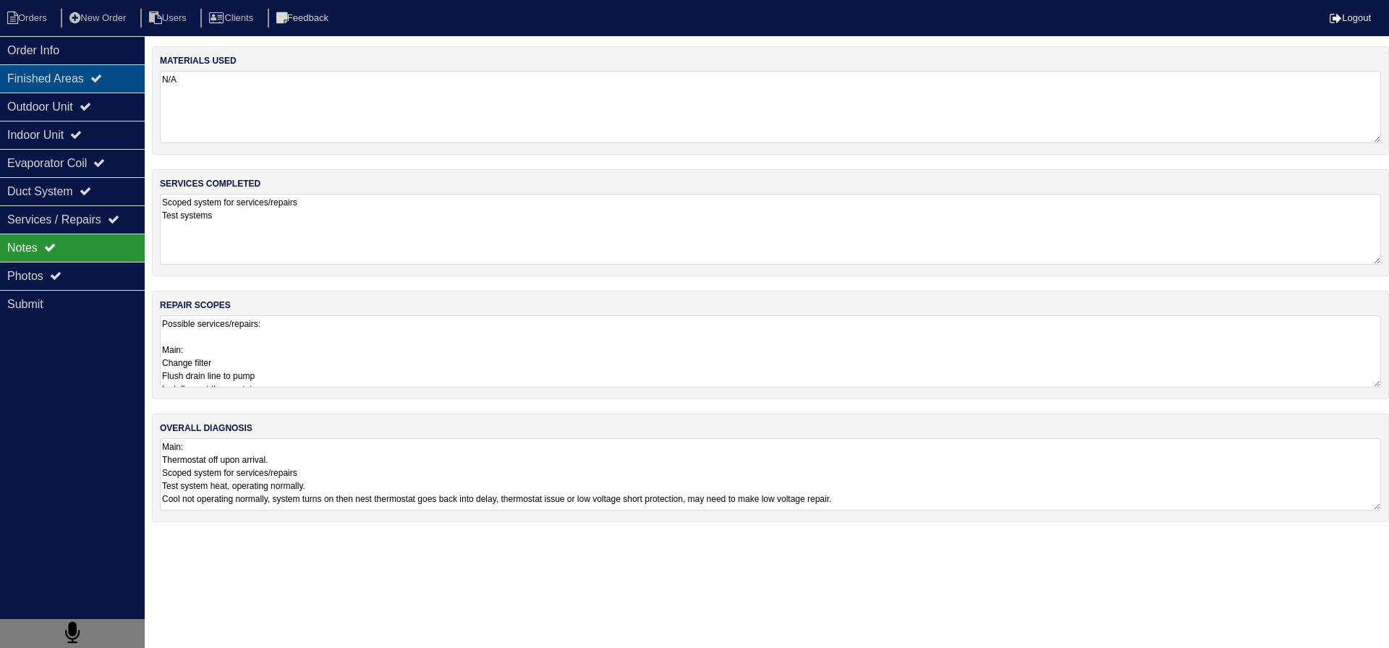
click at [99, 70] on div "Finished Areas" at bounding box center [72, 78] width 145 height 28
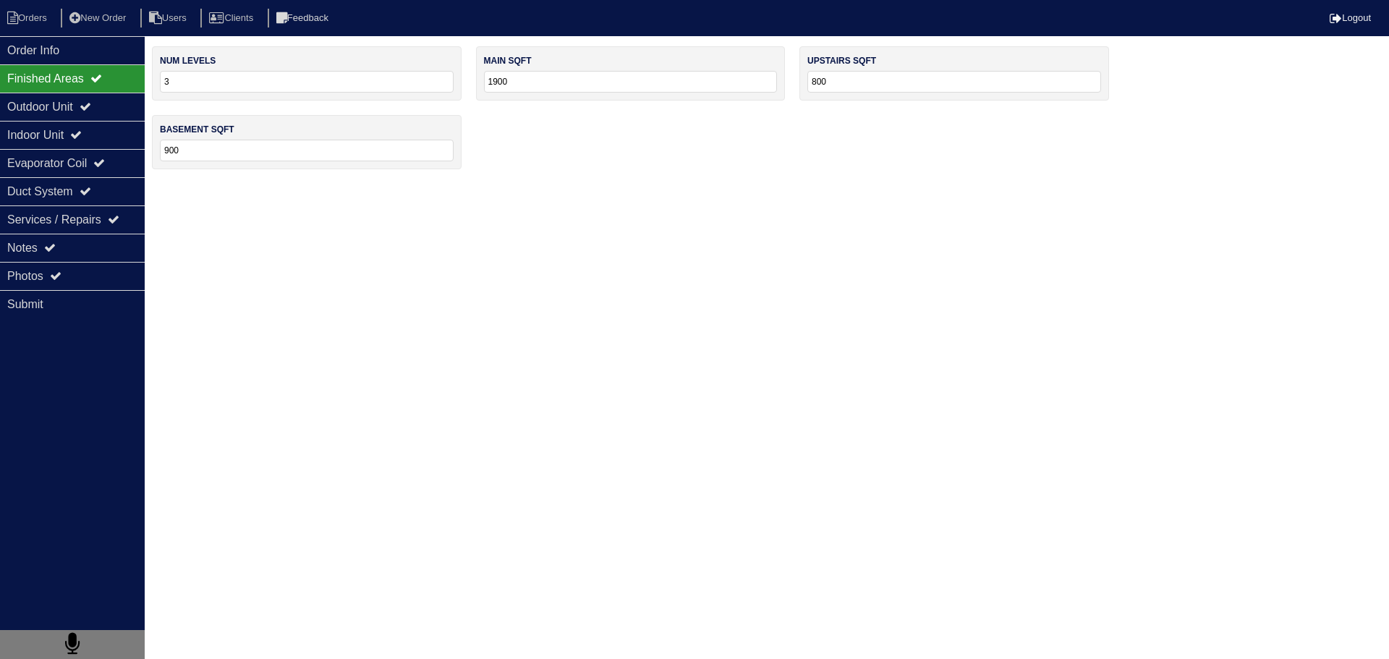
drag, startPoint x: 83, startPoint y: 59, endPoint x: 38, endPoint y: 30, distance: 54.0
click at [82, 57] on div "Order Info" at bounding box center [72, 50] width 145 height 28
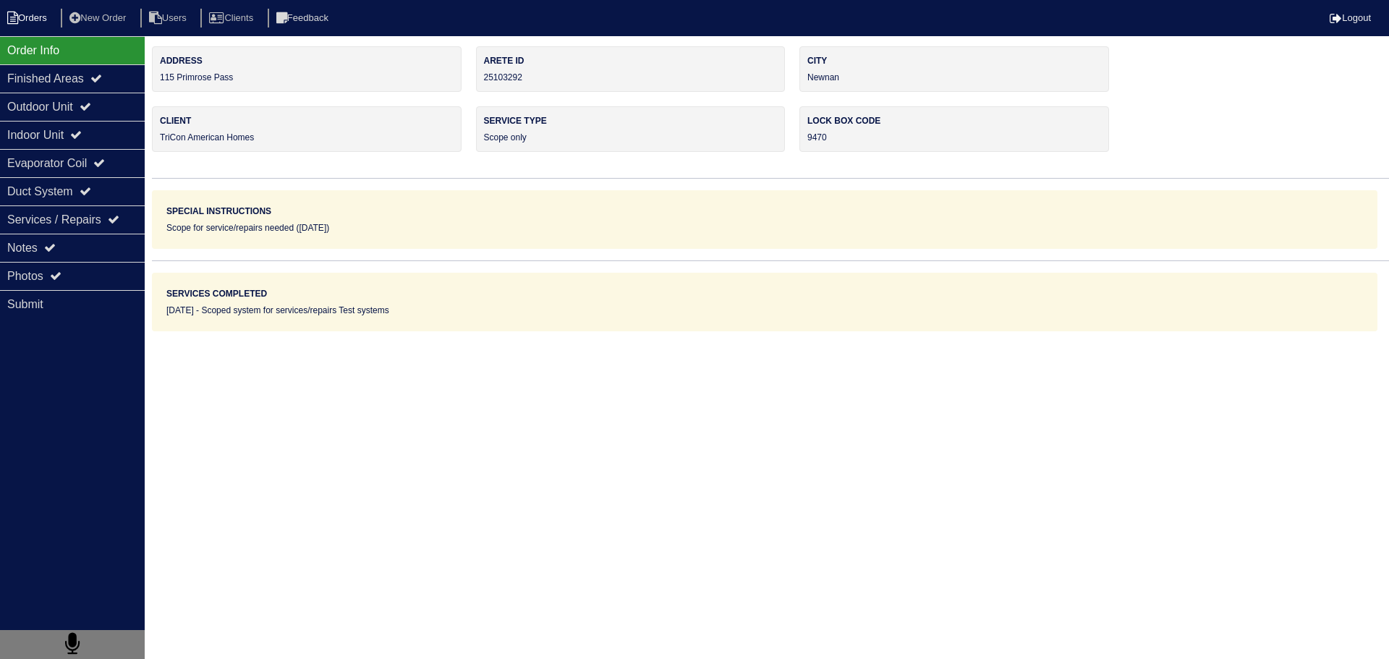
click at [32, 25] on li "Orders" at bounding box center [29, 19] width 59 height 20
select select "15"
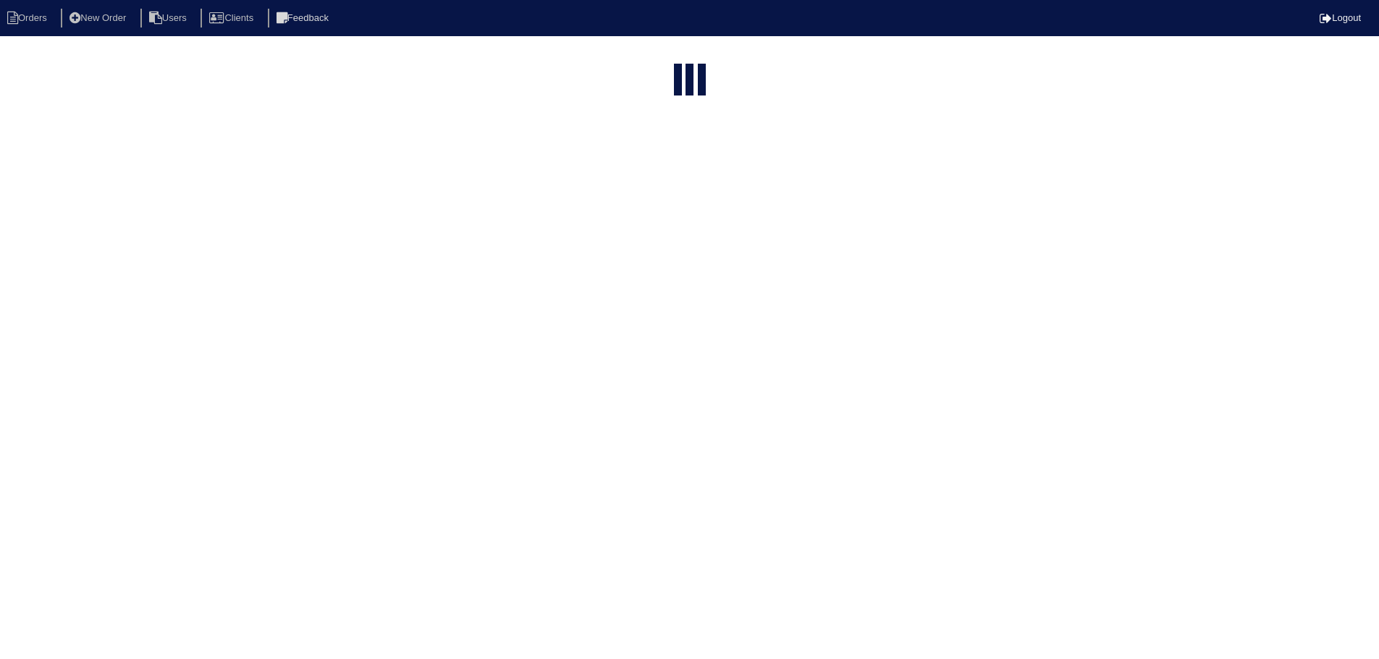
select select "assigned"
